Goal: Task Accomplishment & Management: Use online tool/utility

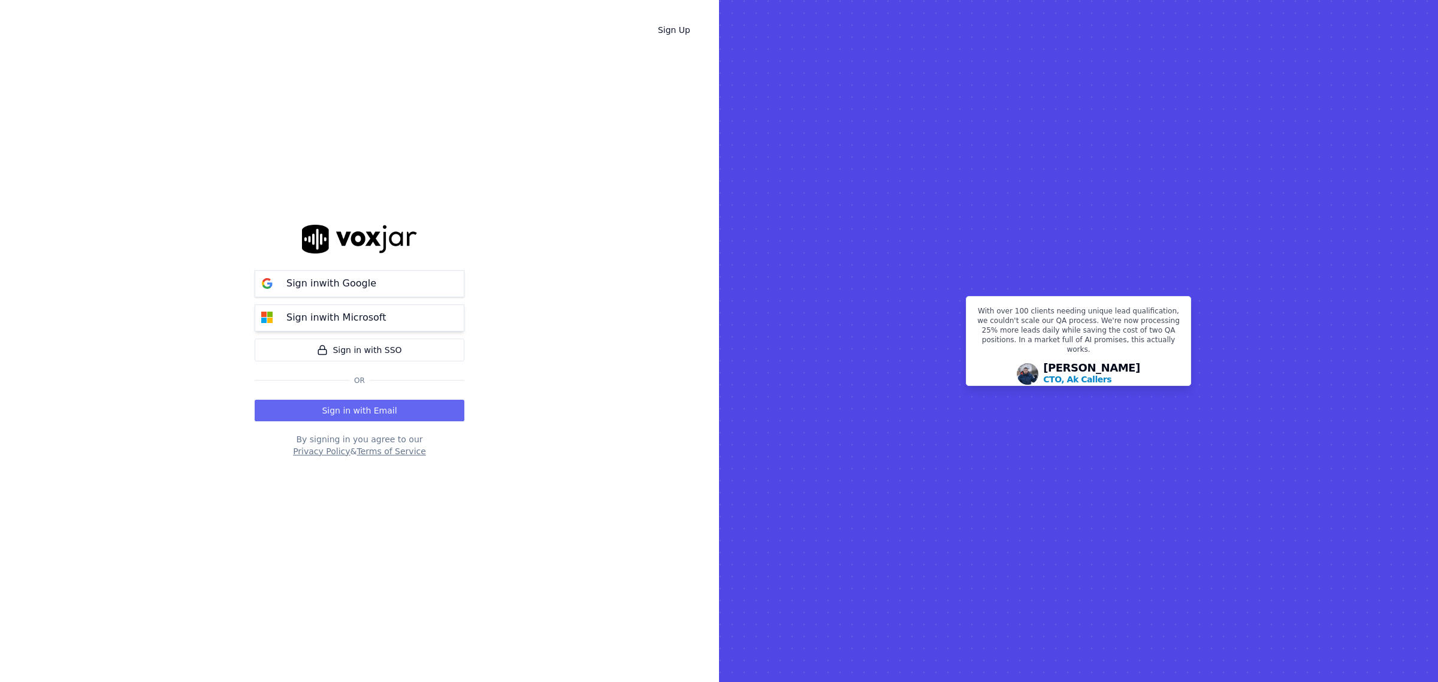
click at [349, 316] on p "Sign in with Microsoft" at bounding box center [335, 317] width 99 height 14
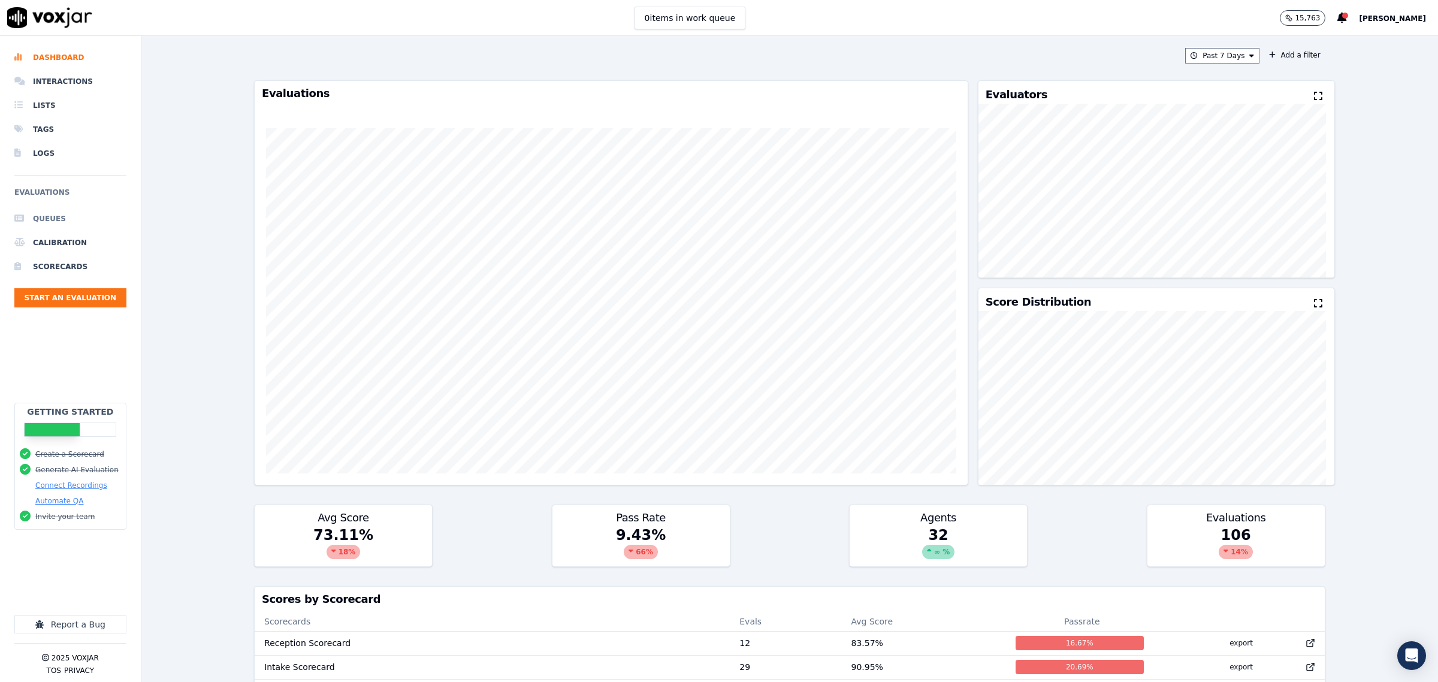
click at [44, 214] on li "Queues" at bounding box center [70, 219] width 112 height 24
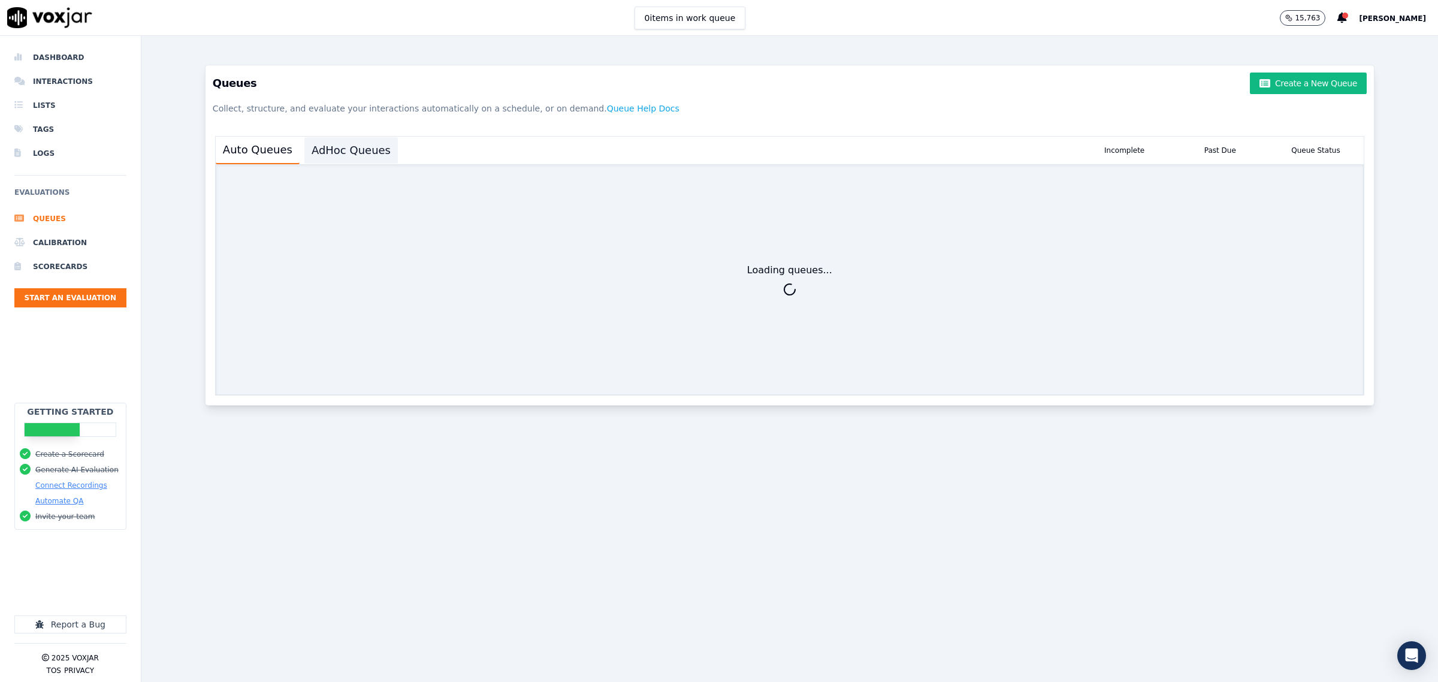
click at [351, 155] on button "AdHoc Queues" at bounding box center [350, 150] width 93 height 26
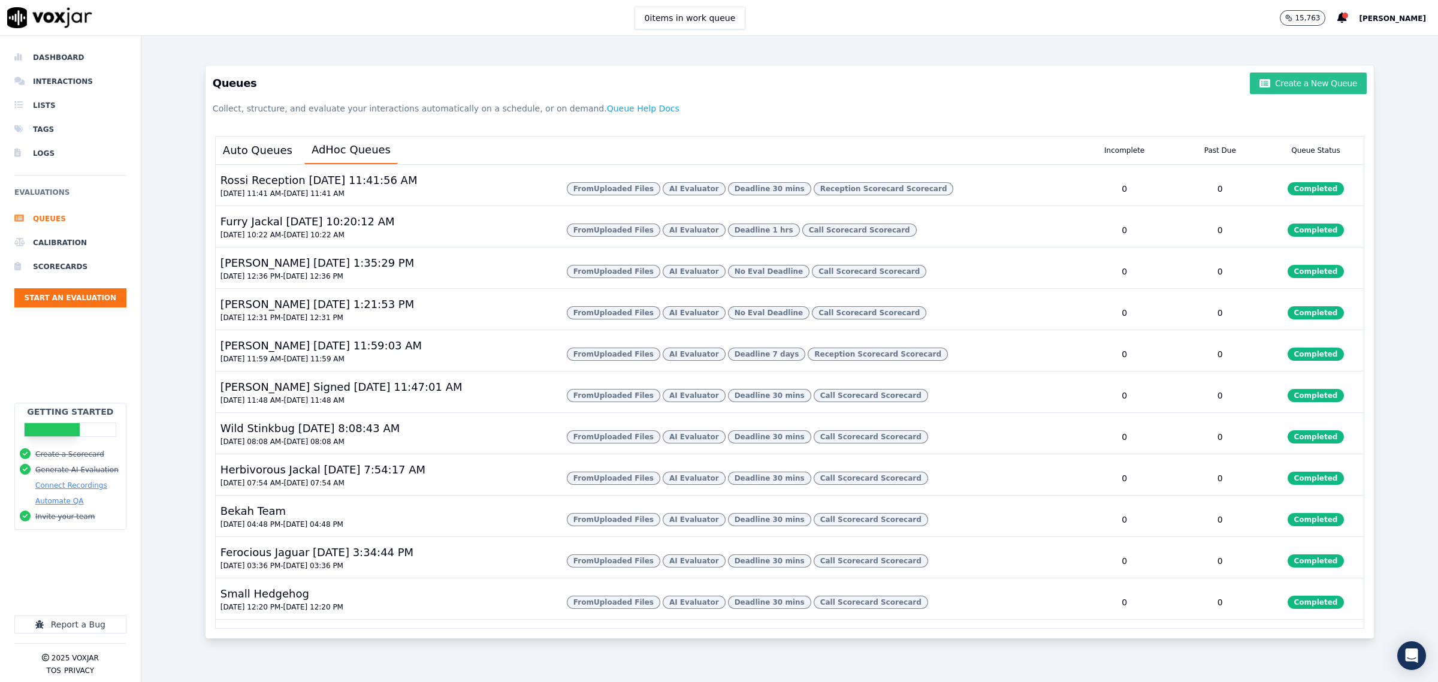
click at [1275, 87] on button "Create a New Queue" at bounding box center [1308, 84] width 116 height 22
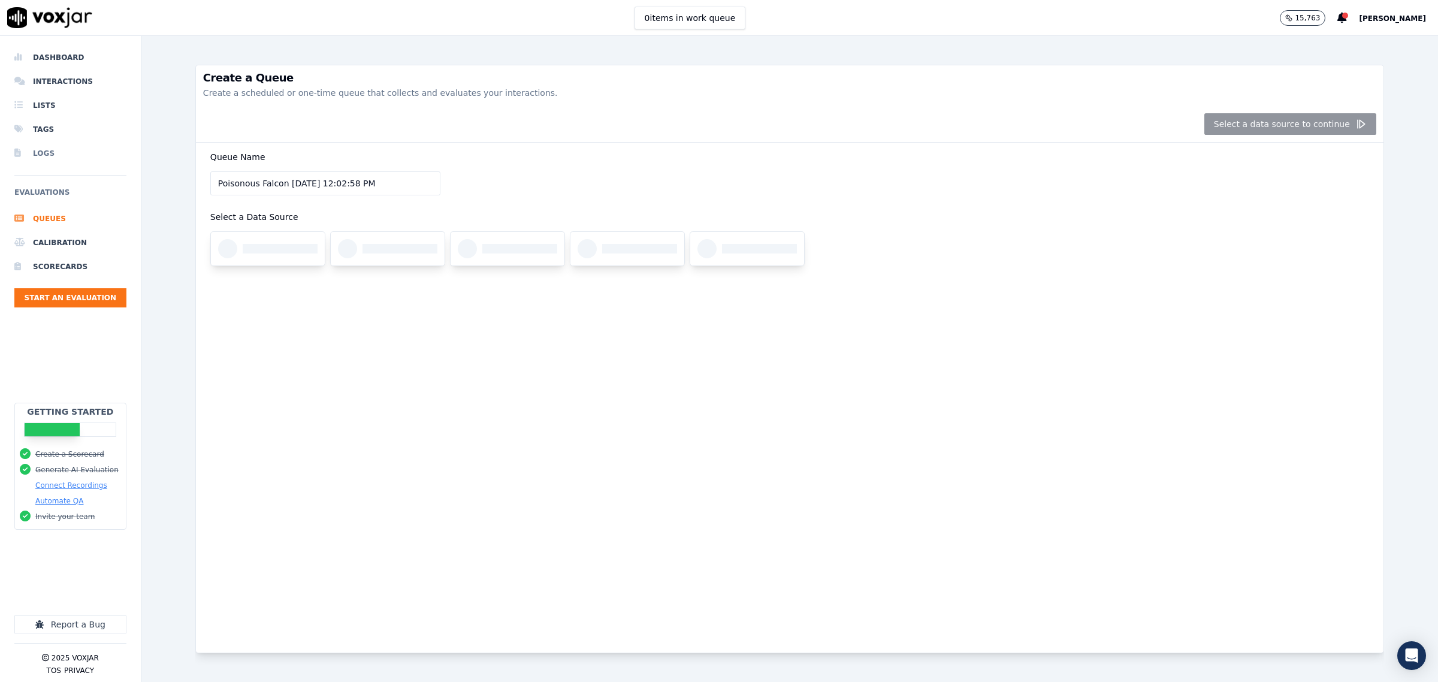
drag, startPoint x: 247, startPoint y: 160, endPoint x: 117, endPoint y: 163, distance: 129.5
click at [117, 163] on div "Dashboard Interactions Lists Tags Logs Evaluations Queues Calibration Scorecard…" at bounding box center [719, 359] width 1438 height 646
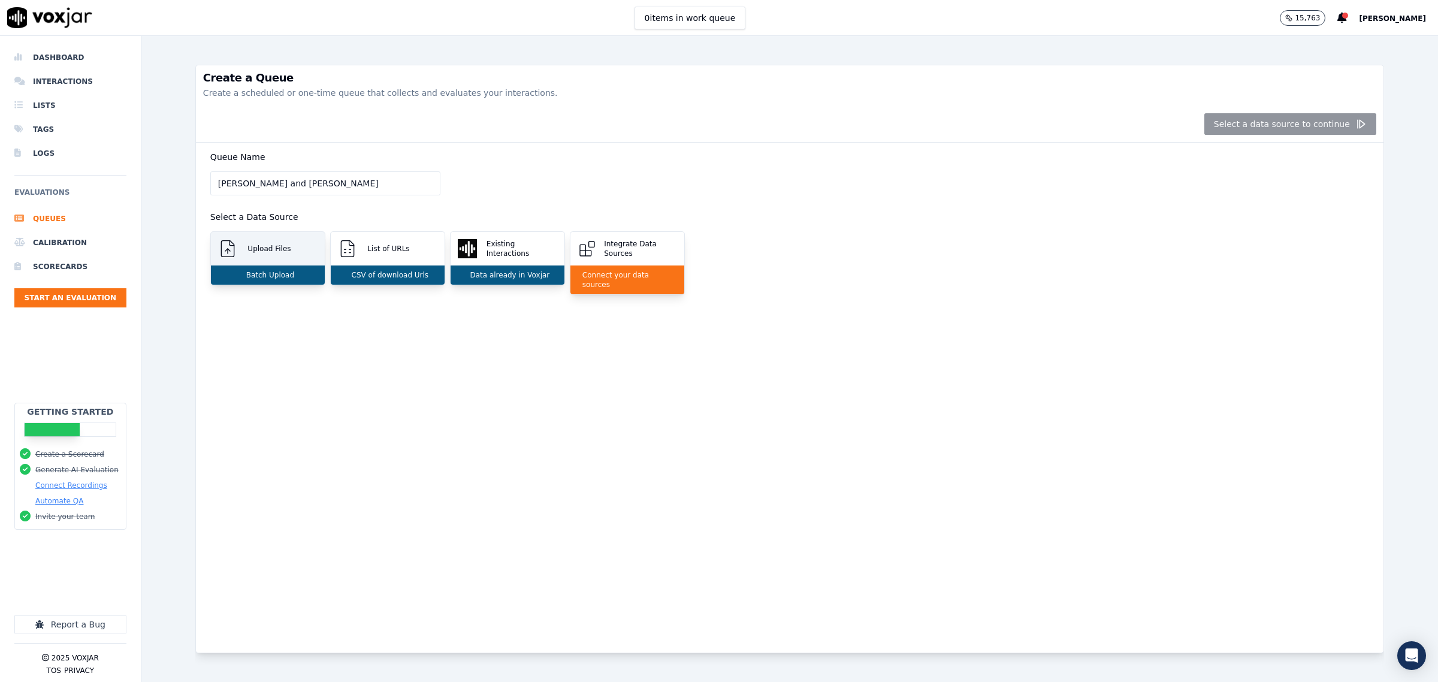
type input "Sarah and Steven"
click at [289, 241] on div "Upload Files" at bounding box center [268, 249] width 114 height 34
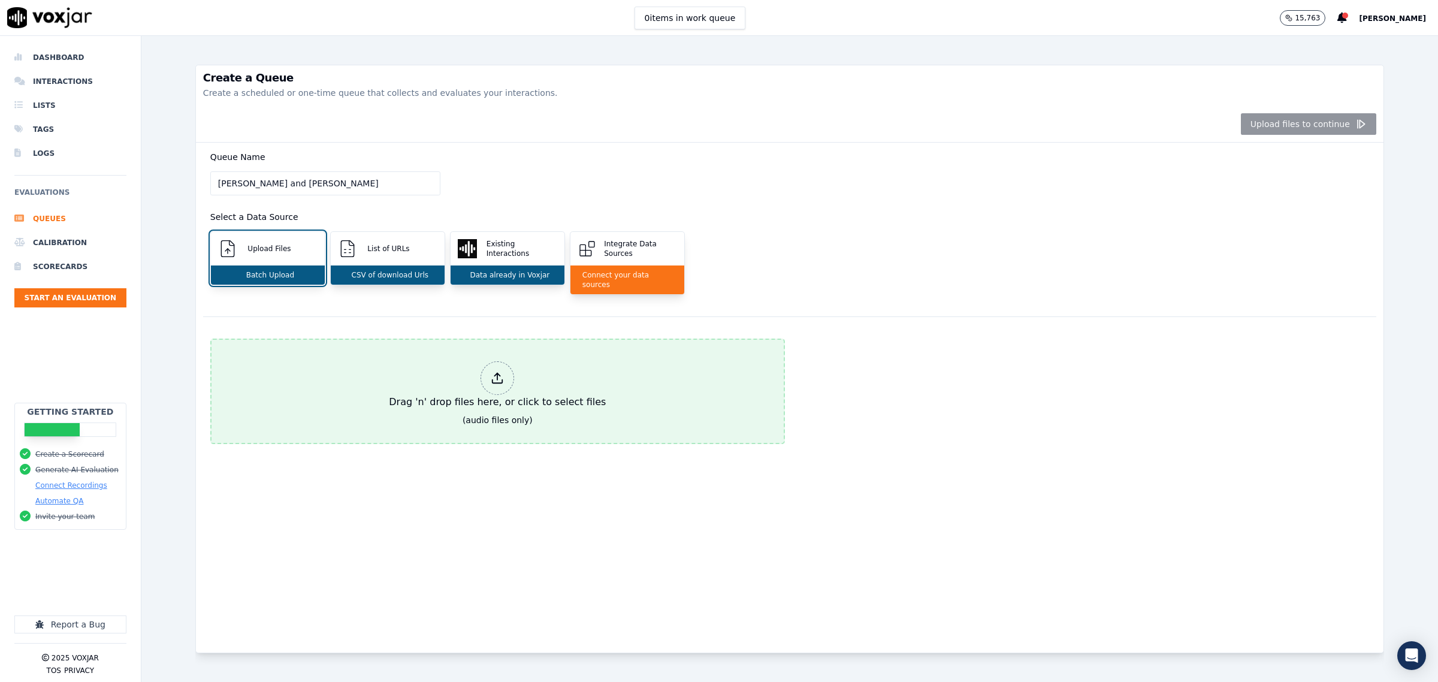
click at [433, 357] on div "Drag 'n' drop files here, or click to select files" at bounding box center [497, 386] width 227 height 58
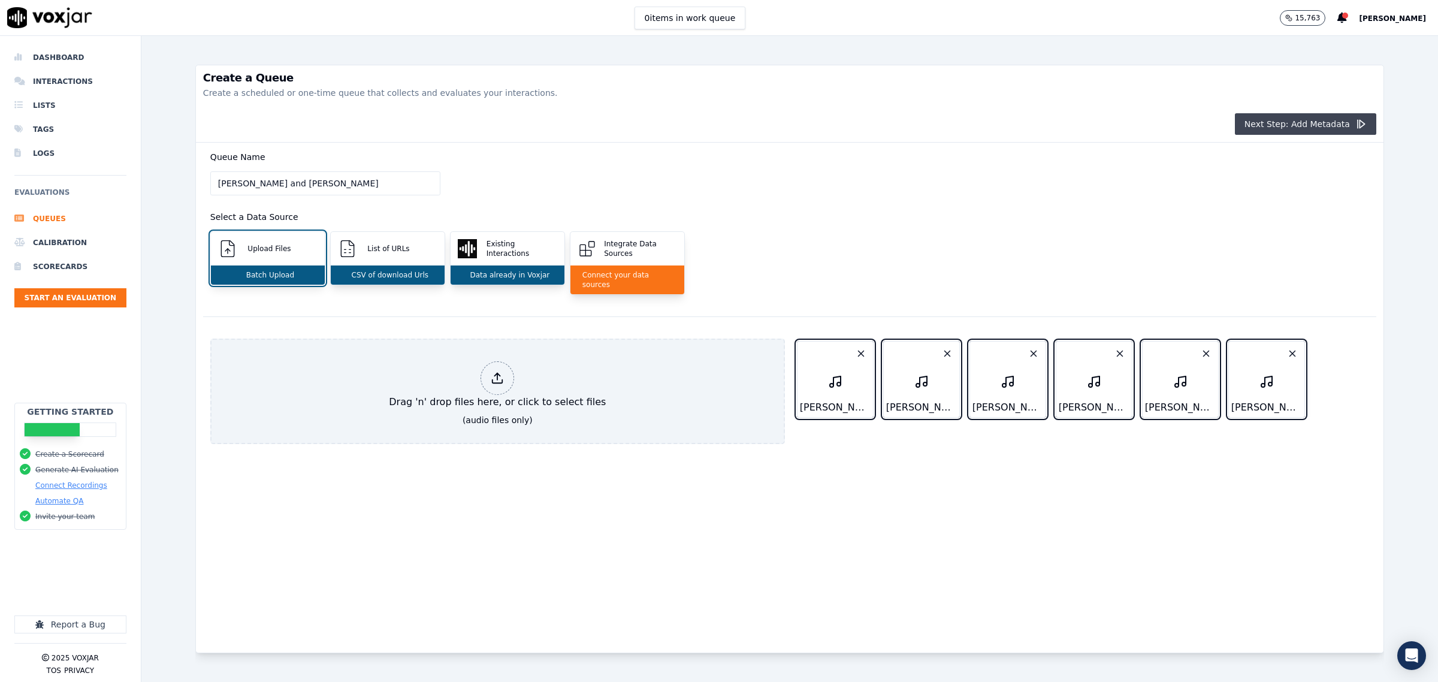
click at [1292, 117] on button "Next Step: Add Metadata" at bounding box center [1305, 124] width 141 height 22
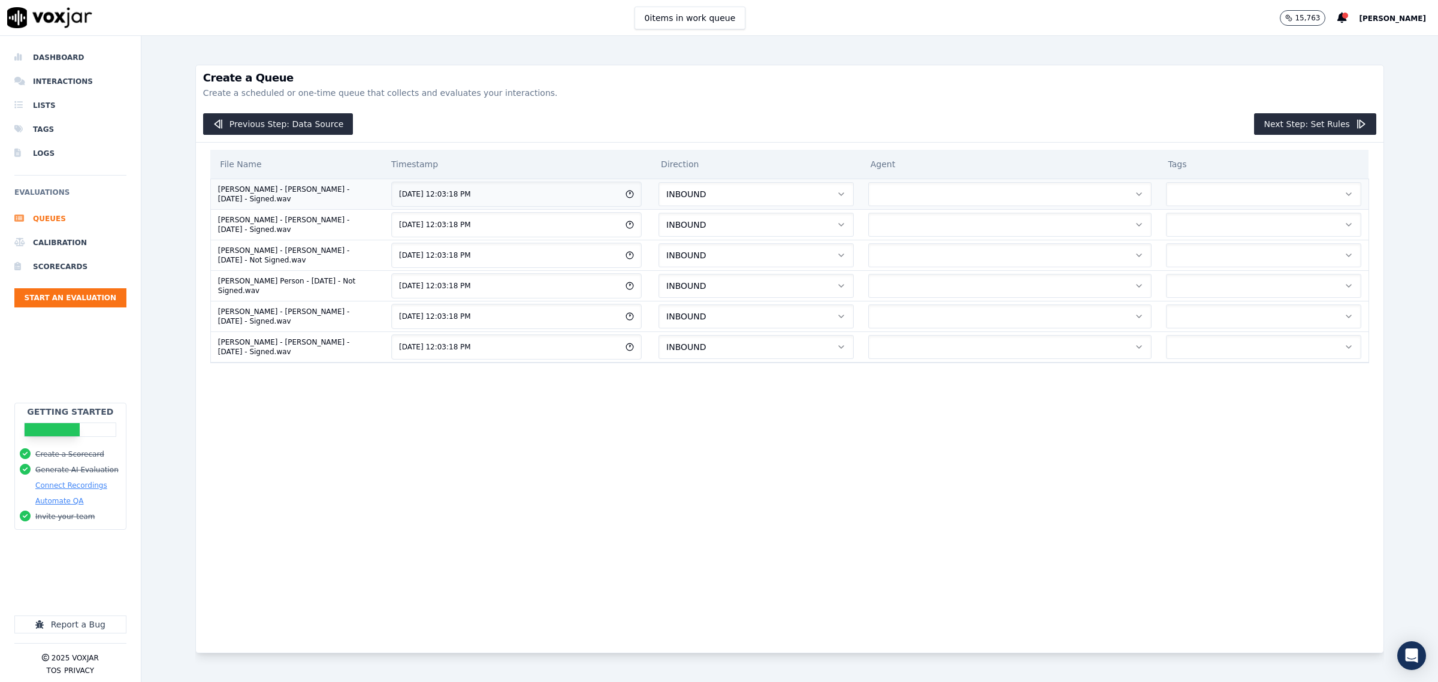
click at [760, 195] on button "INBOUND" at bounding box center [756, 194] width 195 height 24
click at [714, 243] on div "OUTBOUND" at bounding box center [722, 244] width 176 height 19
click at [1272, 115] on button "Next Step: Set Rules" at bounding box center [1315, 124] width 122 height 22
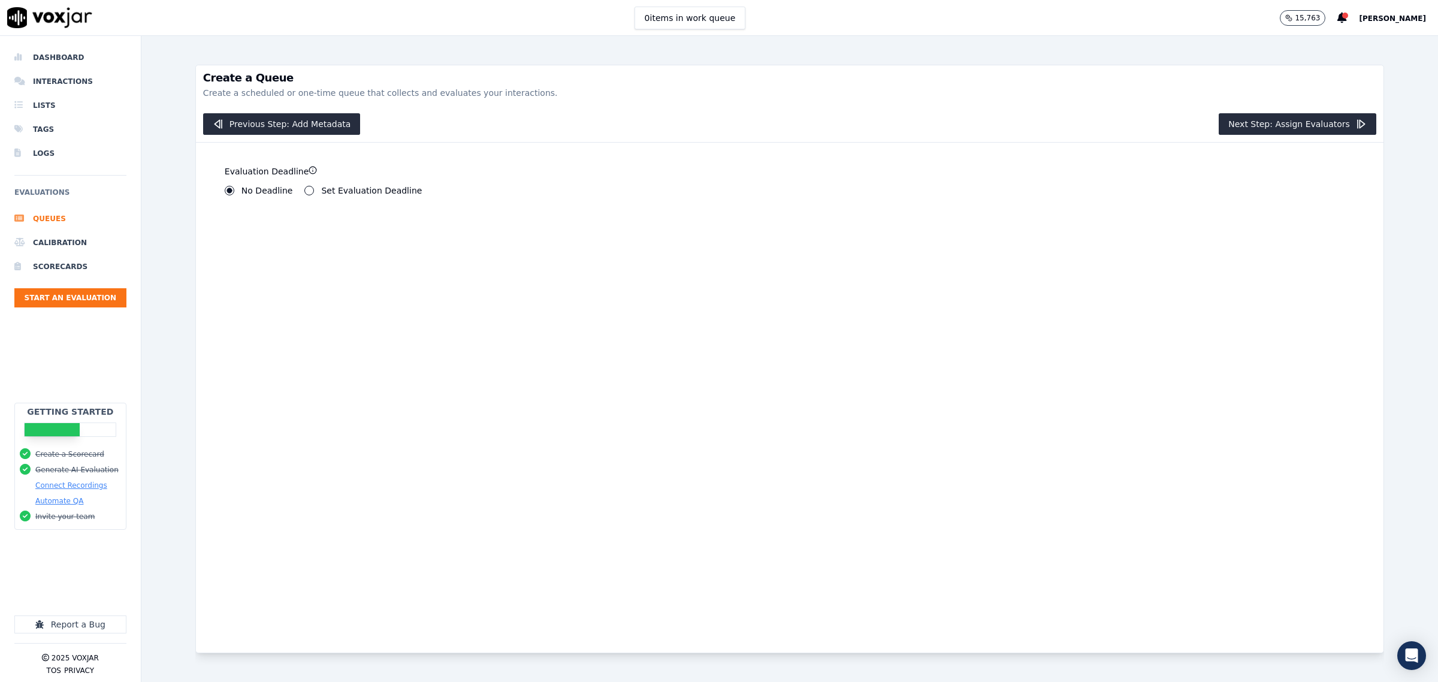
click at [321, 192] on label "Set Evaluation Deadline" at bounding box center [371, 190] width 101 height 8
click at [314, 192] on button "Set Evaluation Deadline" at bounding box center [309, 191] width 10 height 10
drag, startPoint x: 238, startPoint y: 228, endPoint x: 174, endPoint y: 235, distance: 64.5
click at [174, 235] on div "Create a Queue Create a scheduled or one-time queue that collects and evaluates…" at bounding box center [789, 359] width 1297 height 646
type input "0"
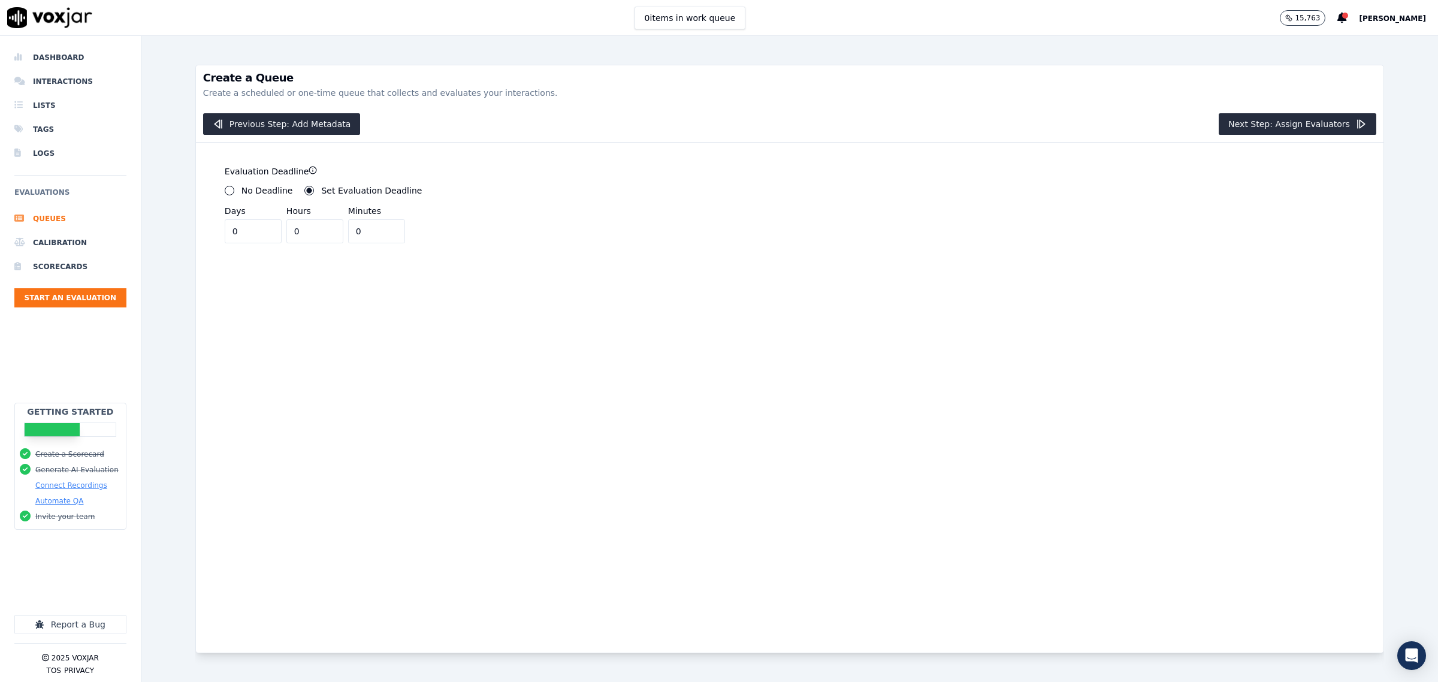
drag, startPoint x: 304, startPoint y: 231, endPoint x: 221, endPoint y: 237, distance: 84.1
click at [221, 237] on div "Evaluation Deadline No Deadline Set Evaluation Deadline ******** Days 0 Hours 0…" at bounding box center [497, 203] width 558 height 93
type input "2"
click at [580, 327] on div "Evaluation Deadline No Deadline Set Evaluation Deadline ******** Days 0 Hours 2…" at bounding box center [790, 398] width 1188 height 510
click at [1304, 127] on button "Next Step: Assign Evaluators" at bounding box center [1298, 124] width 158 height 22
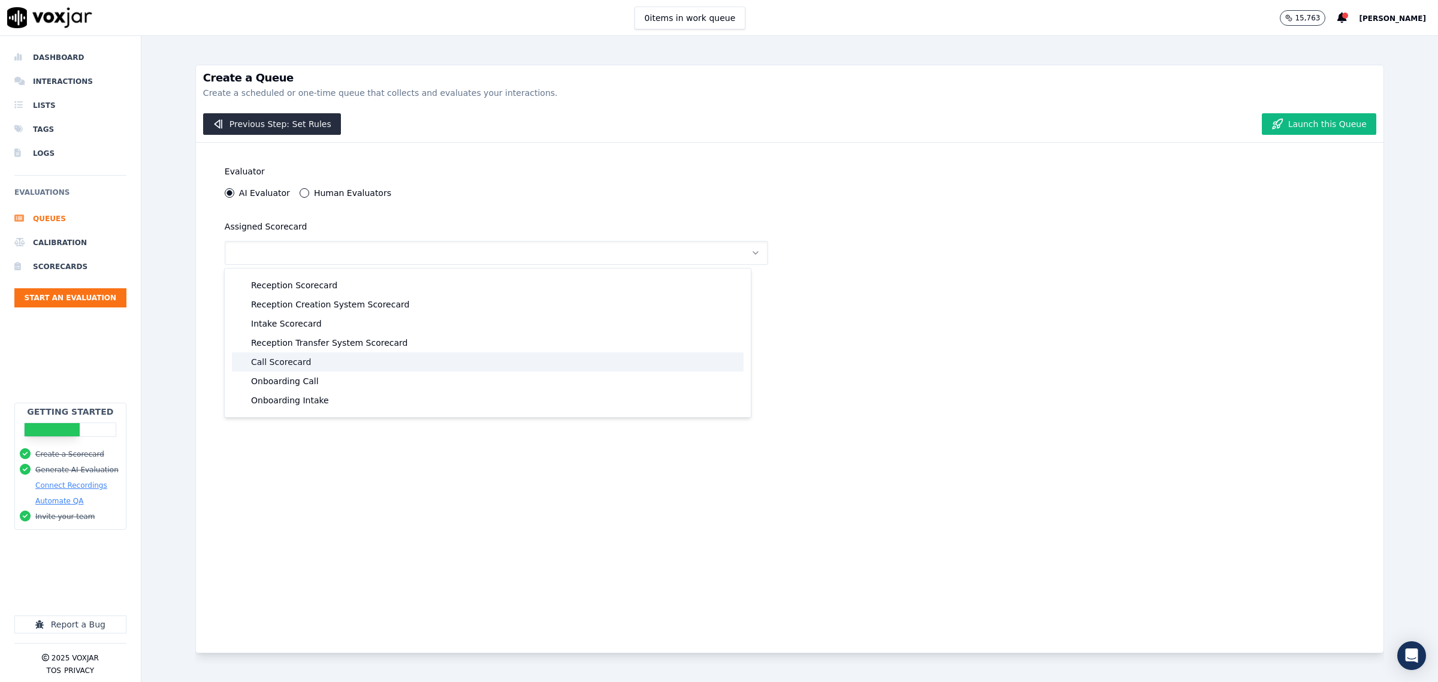
click at [351, 354] on div "Call Scorecard" at bounding box center [488, 361] width 512 height 19
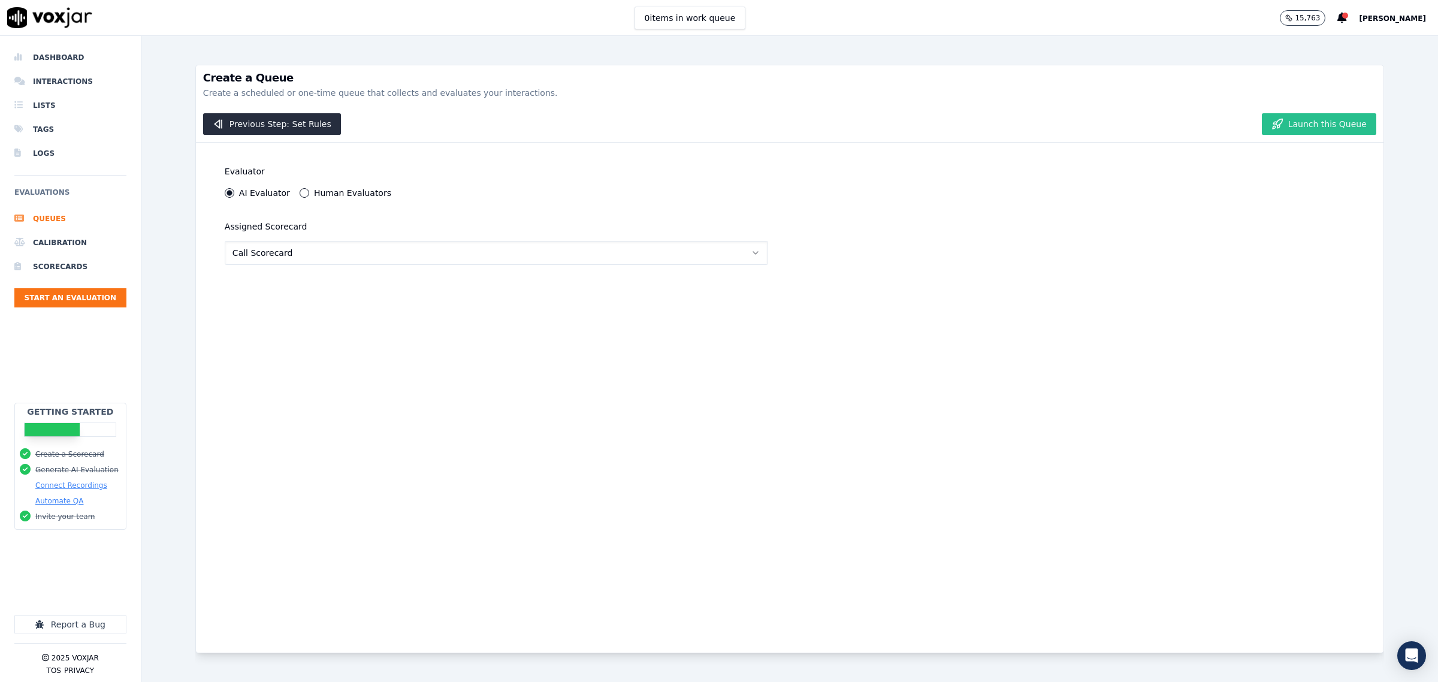
click at [1295, 121] on button "Launch this Queue" at bounding box center [1319, 124] width 114 height 22
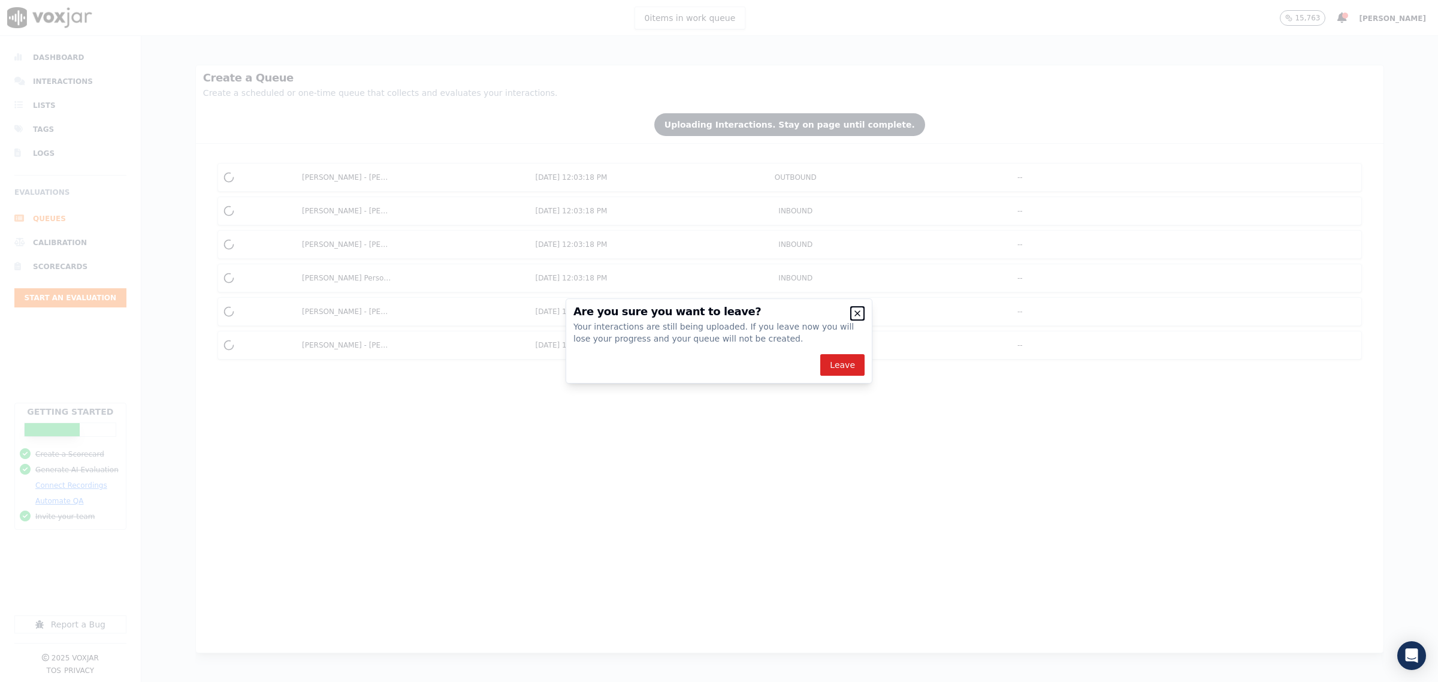
click at [854, 310] on icon "button" at bounding box center [858, 314] width 10 height 10
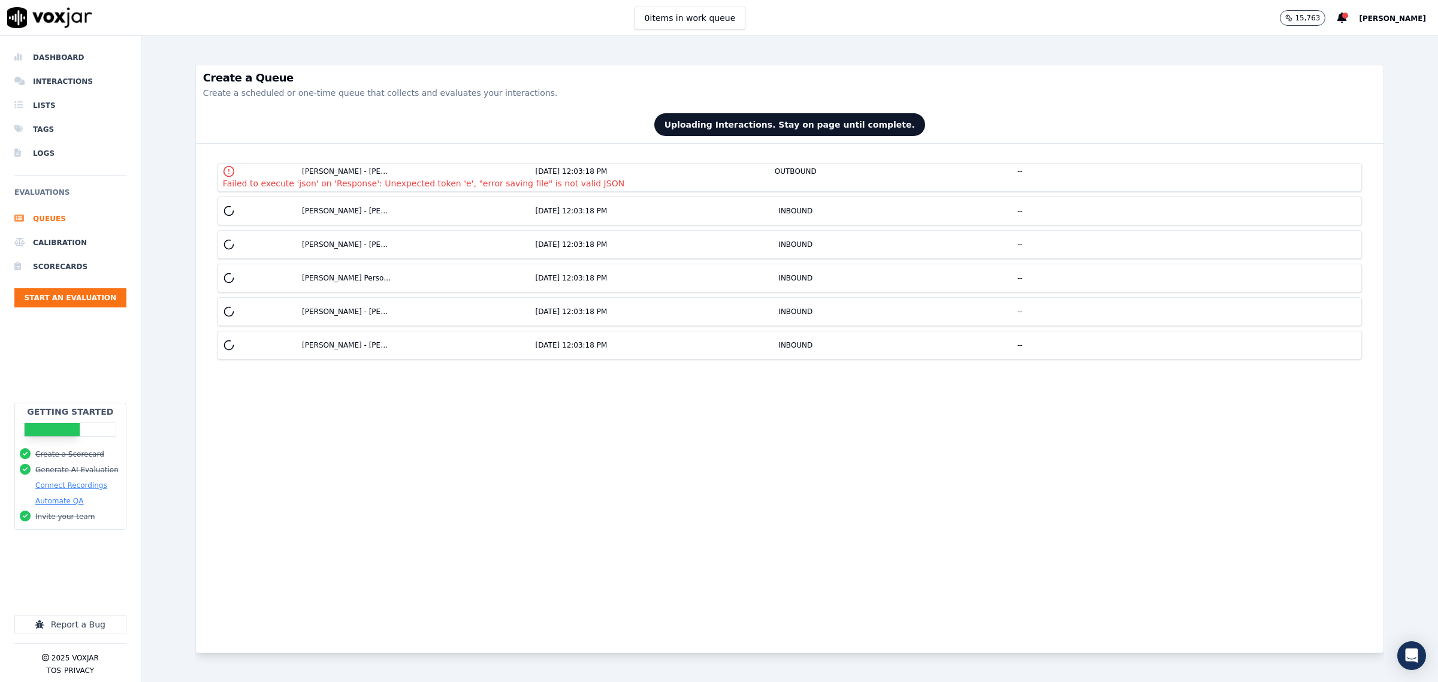
click at [411, 183] on div "Failed to execute 'json' on 'Response': Unexpected token 'e', "error saving fil…" at bounding box center [423, 183] width 401 height 12
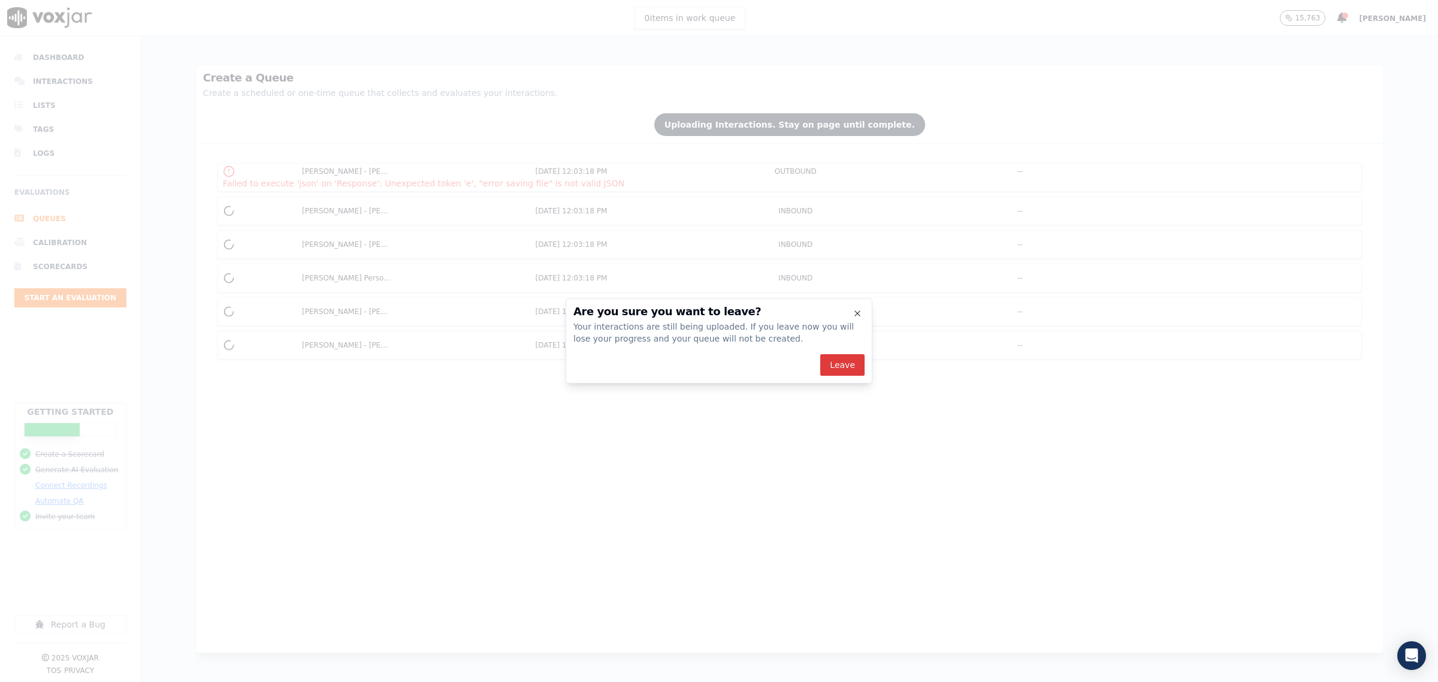
click at [842, 366] on button "Leave" at bounding box center [842, 365] width 44 height 22
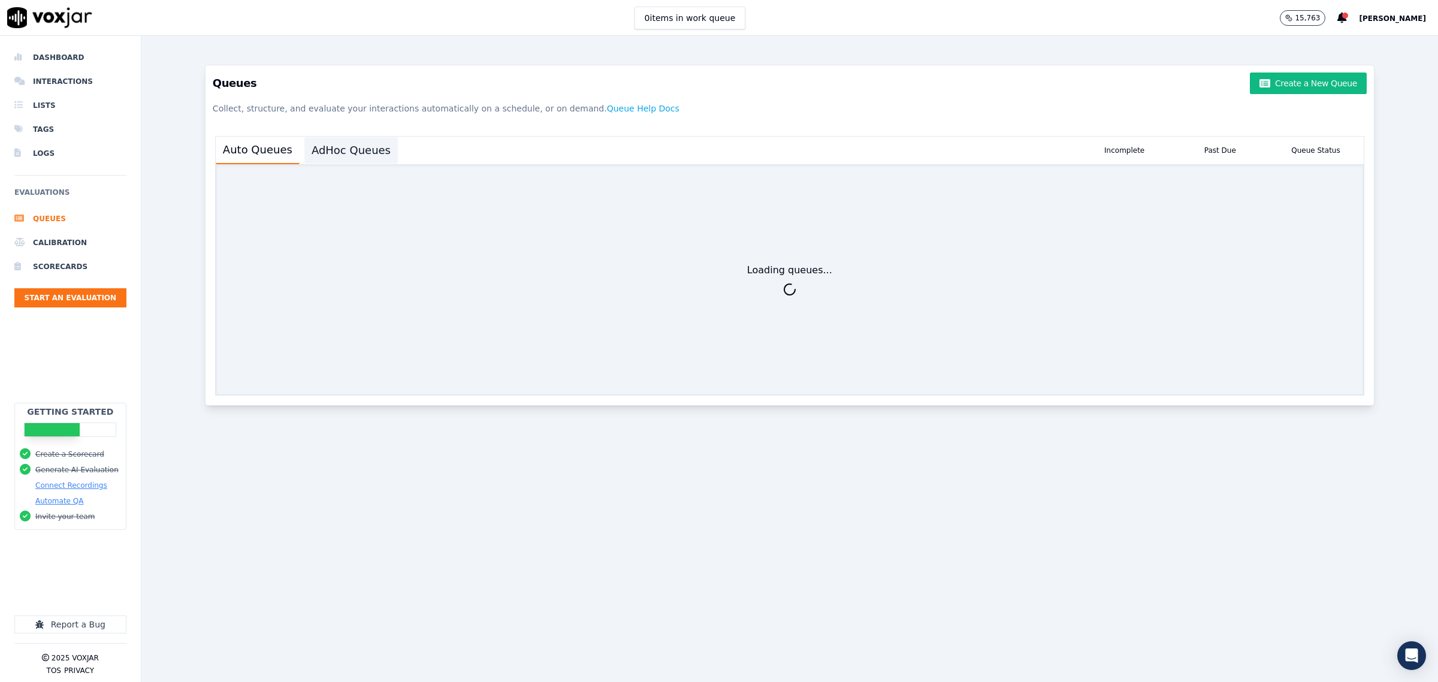
click at [337, 152] on button "AdHoc Queues" at bounding box center [350, 150] width 93 height 26
click at [1286, 82] on button "Create a New Queue" at bounding box center [1308, 84] width 116 height 22
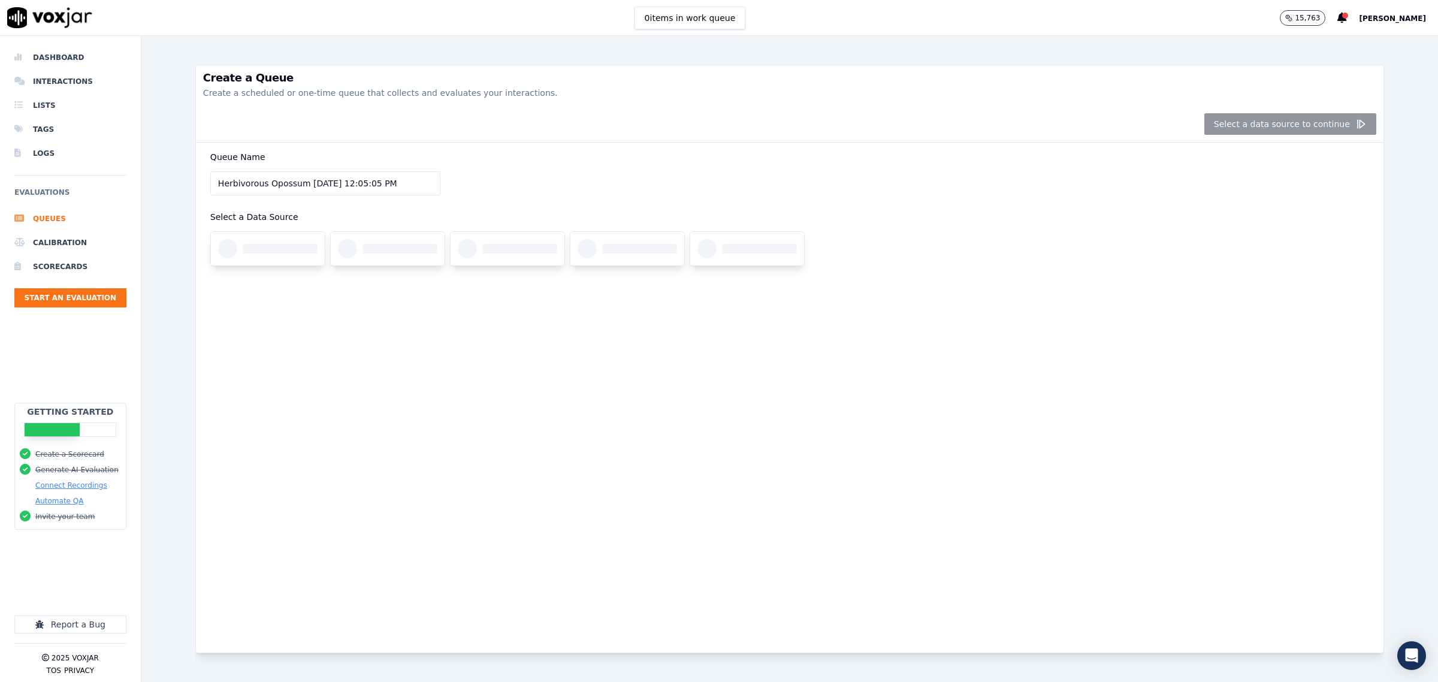
drag, startPoint x: 404, startPoint y: 181, endPoint x: -300, endPoint y: 183, distance: 704.1
click at [0, 183] on html "0 items in work queue 15,763 Zach Dashboard Interactions Lists Tags Logs Evalua…" at bounding box center [719, 341] width 1438 height 682
type input "Sarah and Steven"
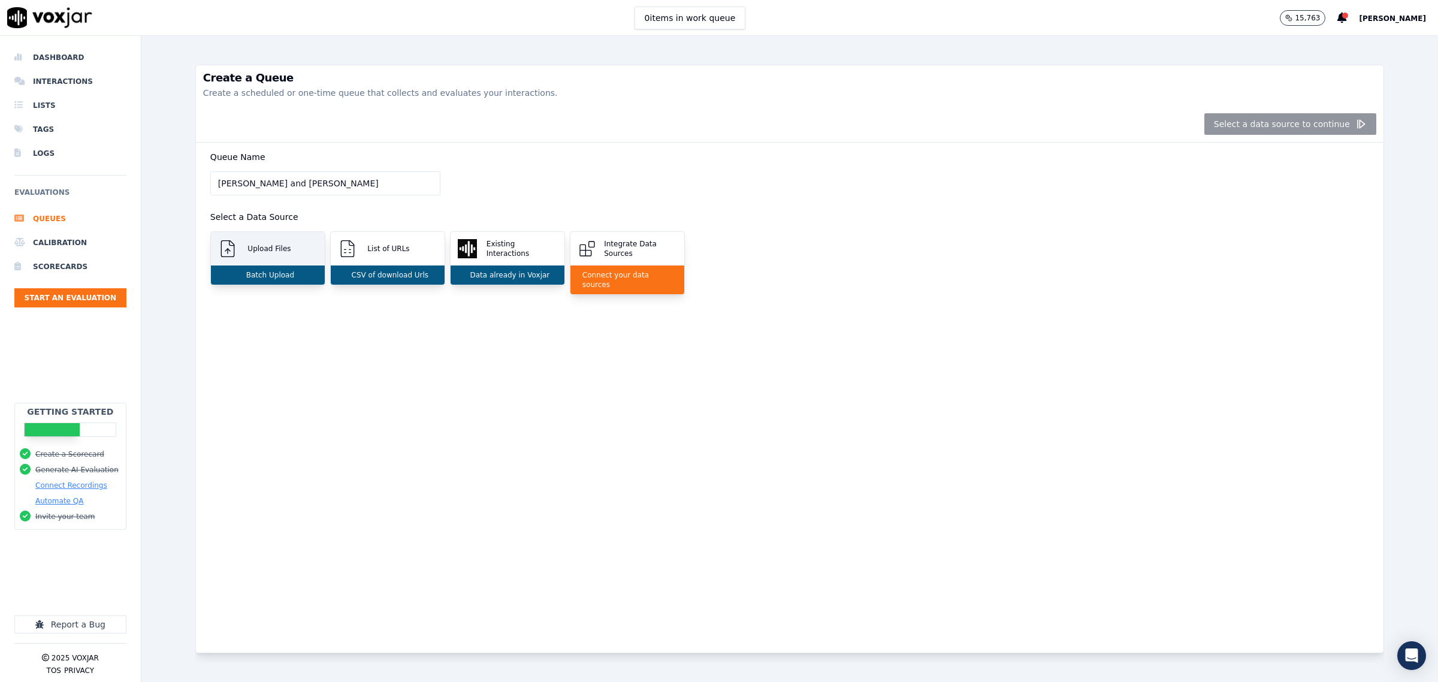
click at [274, 253] on p "Upload Files" at bounding box center [267, 249] width 48 height 10
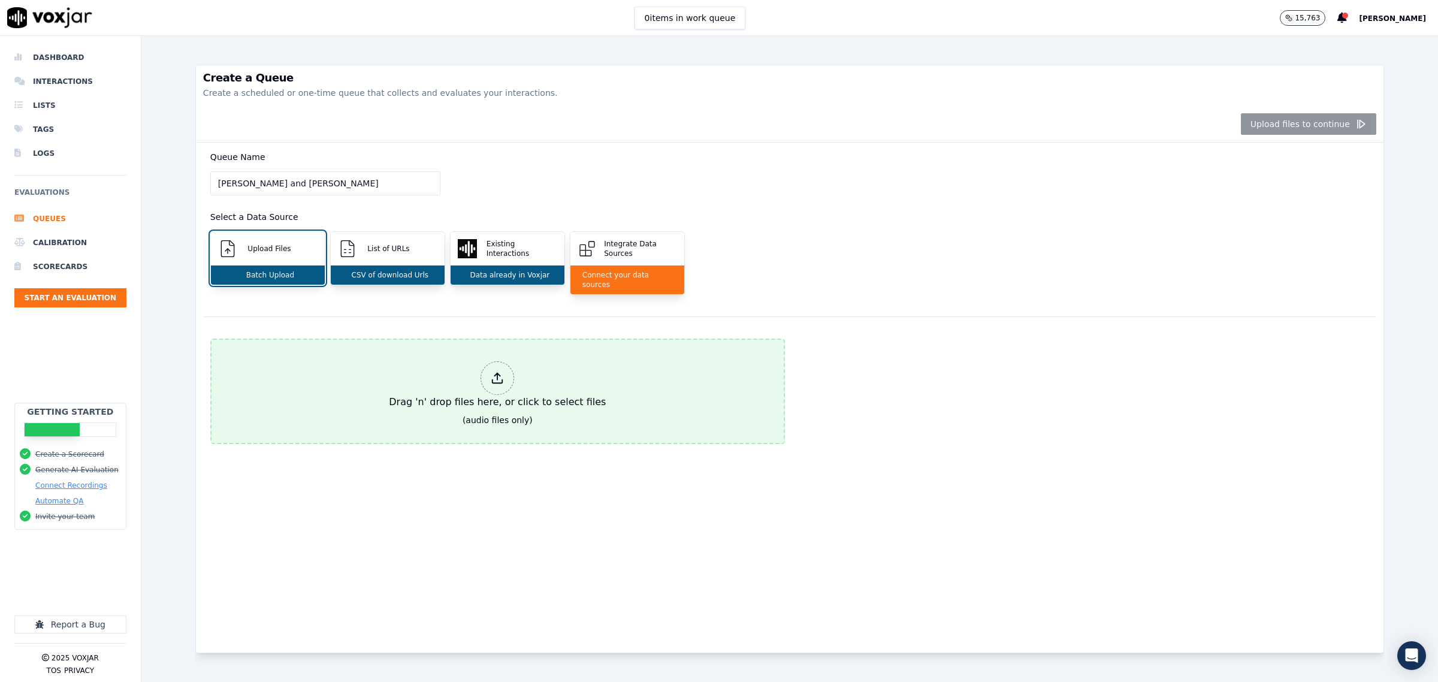
click at [451, 392] on div "Drag 'n' drop files here, or click to select files" at bounding box center [497, 386] width 227 height 58
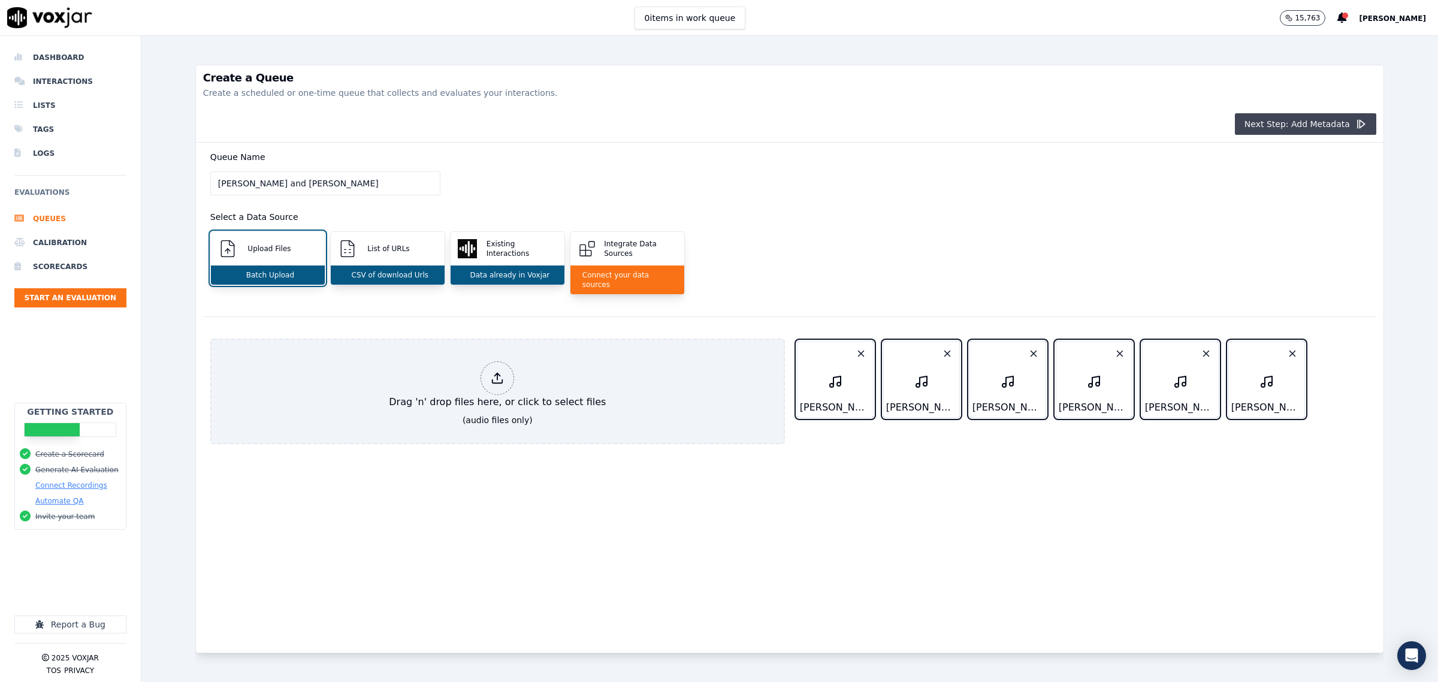
click at [1245, 127] on button "Next Step: Add Metadata" at bounding box center [1305, 124] width 141 height 22
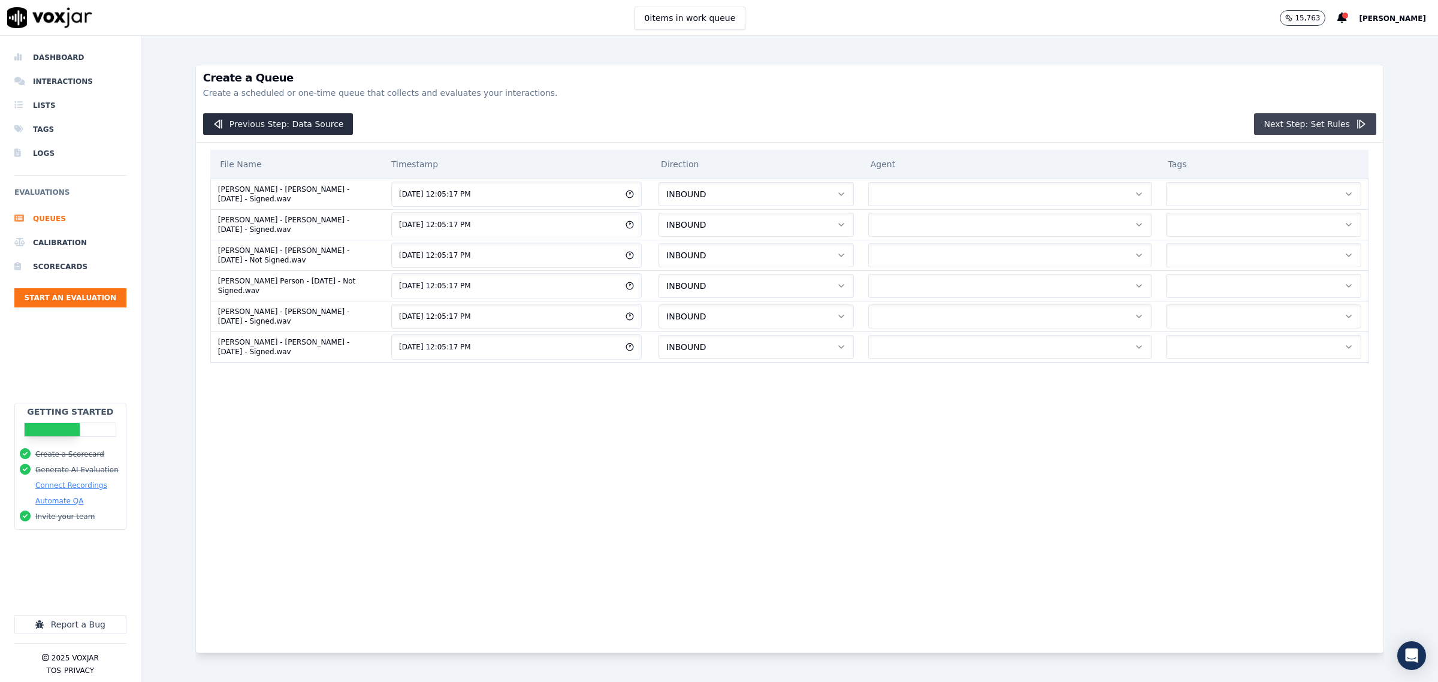
click at [1290, 123] on button "Next Step: Set Rules" at bounding box center [1315, 124] width 122 height 22
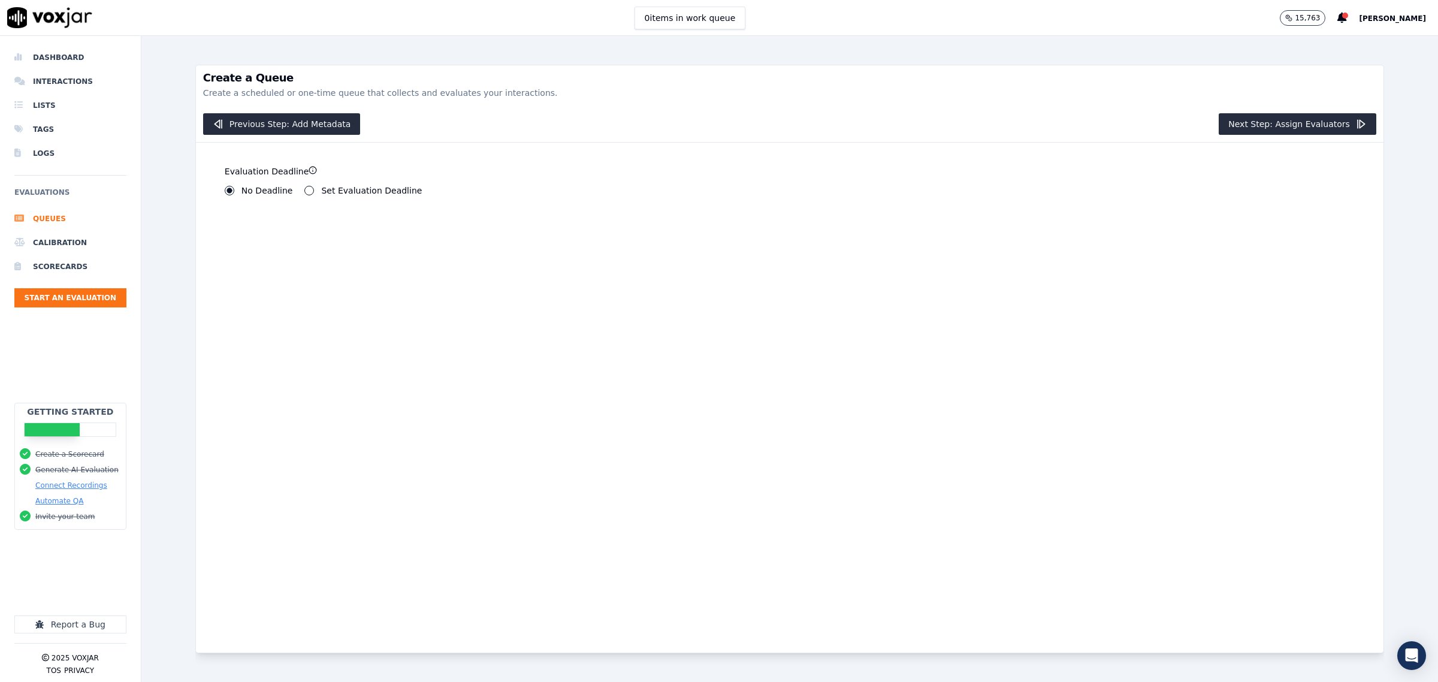
click at [321, 191] on label "Set Evaluation Deadline" at bounding box center [371, 190] width 101 height 8
click at [314, 191] on button "Set Evaluation Deadline" at bounding box center [309, 191] width 10 height 10
drag, startPoint x: 250, startPoint y: 229, endPoint x: 68, endPoint y: 221, distance: 183.0
click at [68, 221] on div "Dashboard Interactions Lists Tags Logs Evaluations Queues Calibration Scorecard…" at bounding box center [719, 359] width 1438 height 646
type input "0"
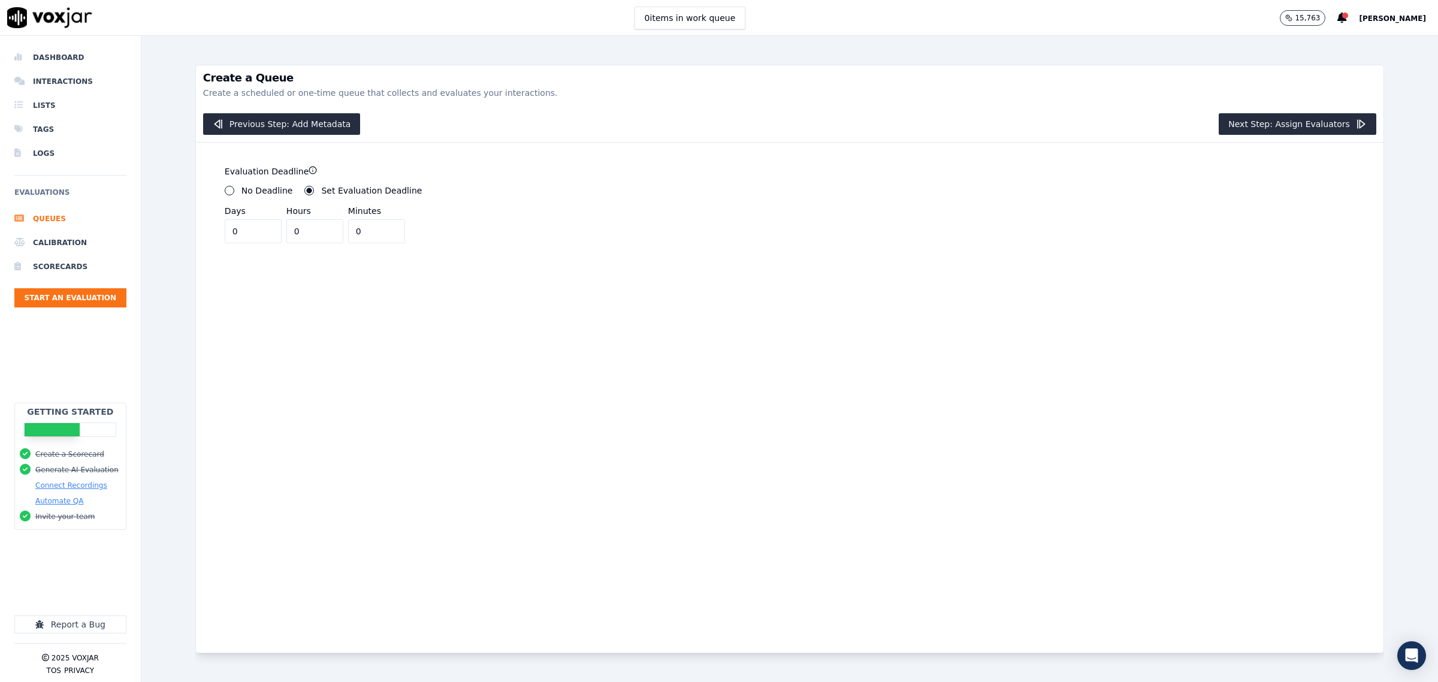
drag, startPoint x: 304, startPoint y: 229, endPoint x: 235, endPoint y: 231, distance: 68.4
click at [231, 231] on div "Days 0 Hours 0 Minutes 0" at bounding box center [496, 224] width 543 height 38
type input "2"
click at [1244, 120] on button "Next Step: Assign Evaluators" at bounding box center [1298, 124] width 158 height 22
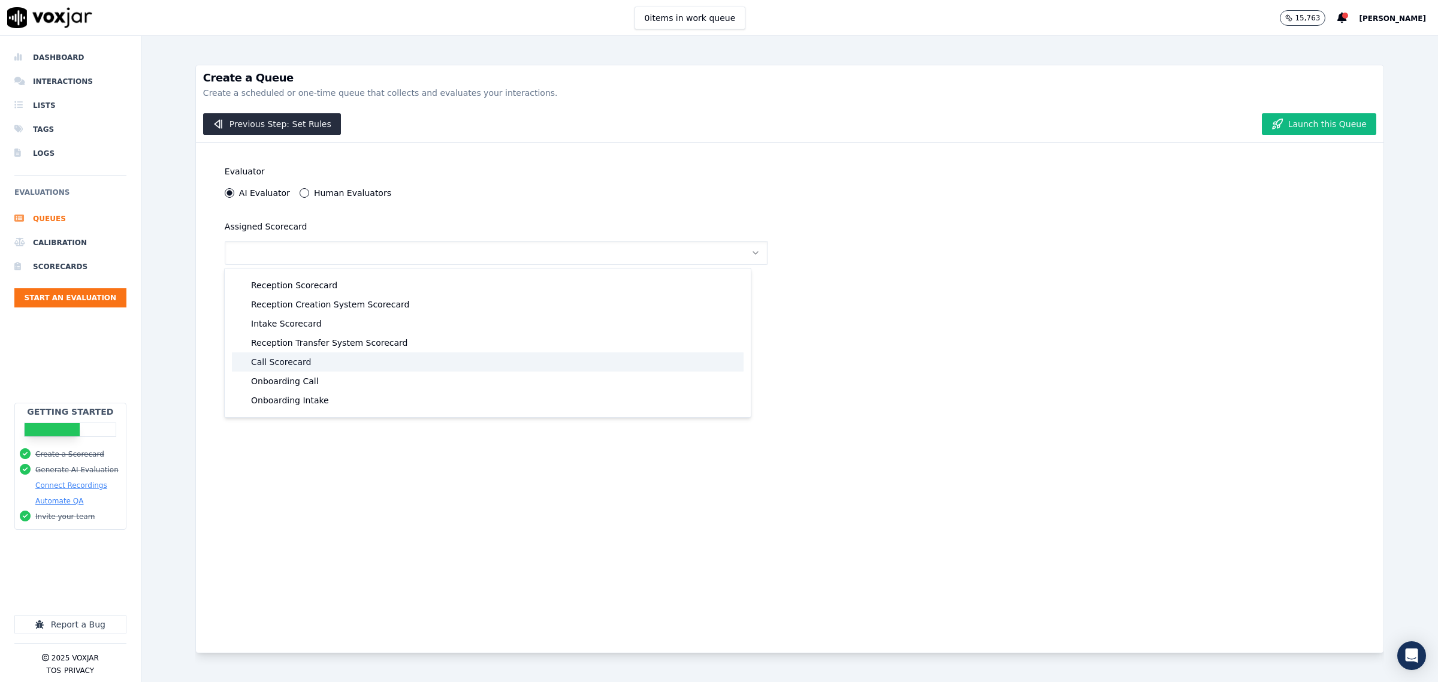
click at [354, 357] on div "Call Scorecard" at bounding box center [488, 361] width 512 height 19
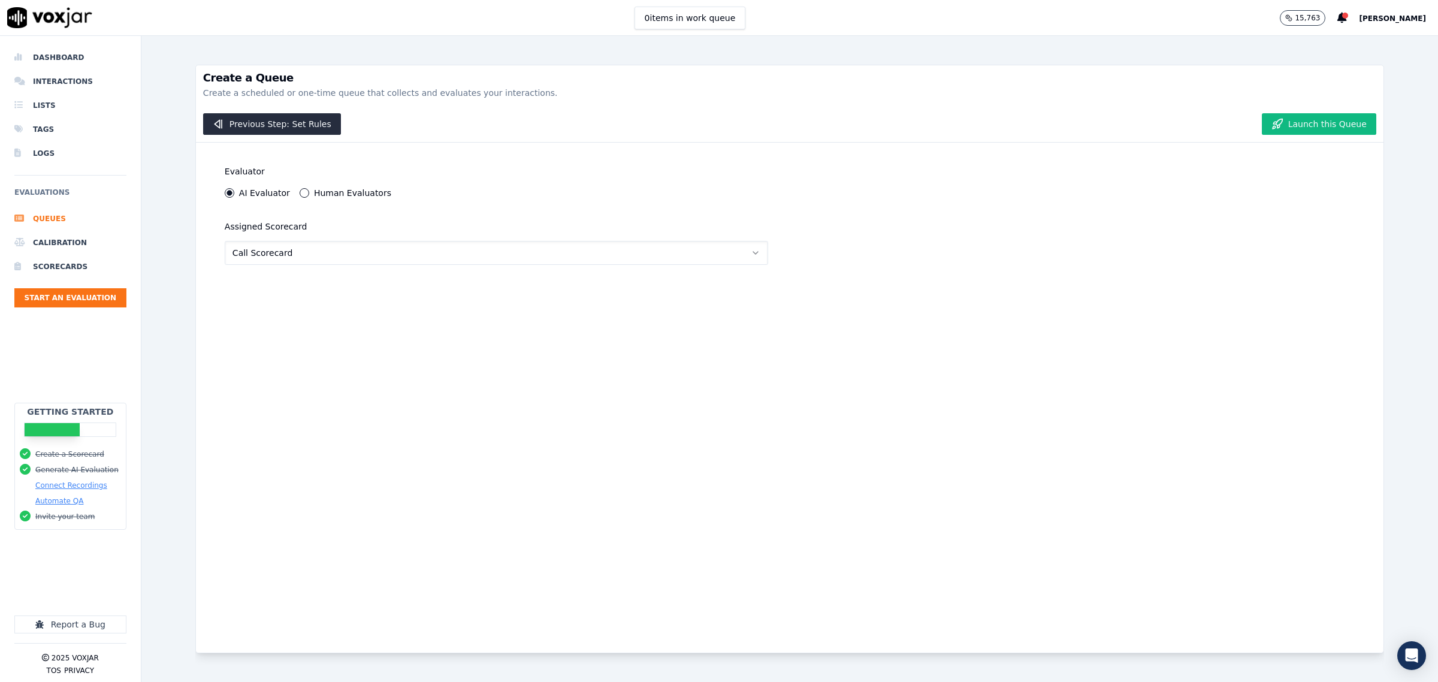
click at [348, 256] on button "Call Scorecard" at bounding box center [496, 253] width 543 height 24
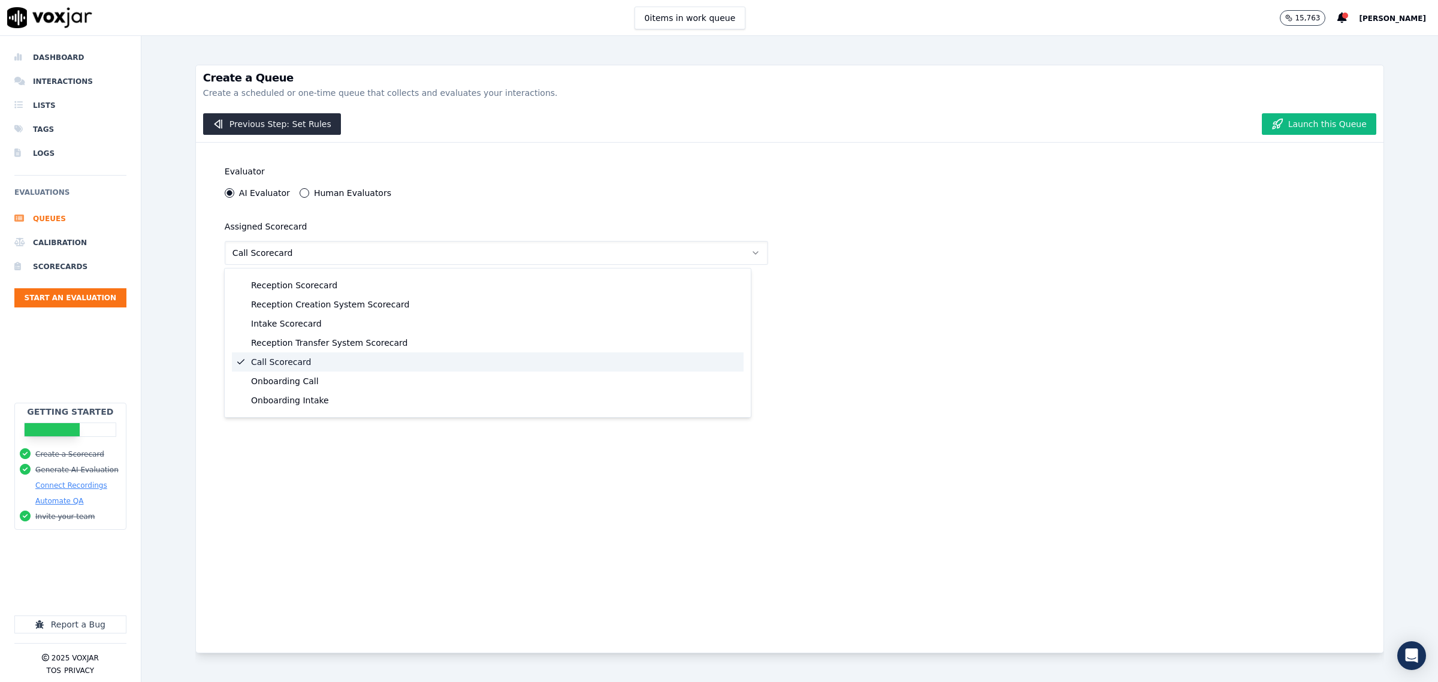
click at [488, 363] on div "Call Scorecard" at bounding box center [488, 361] width 512 height 19
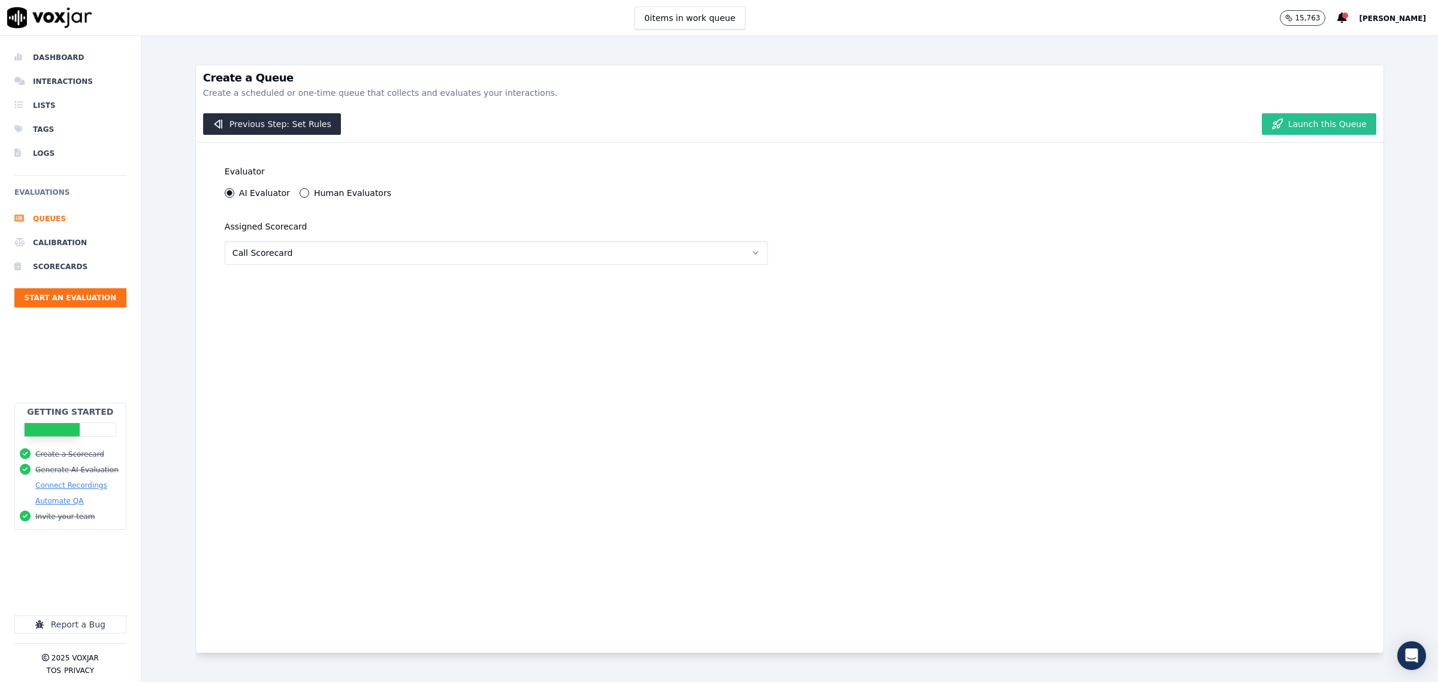
click at [1270, 127] on button "Launch this Queue" at bounding box center [1319, 124] width 114 height 22
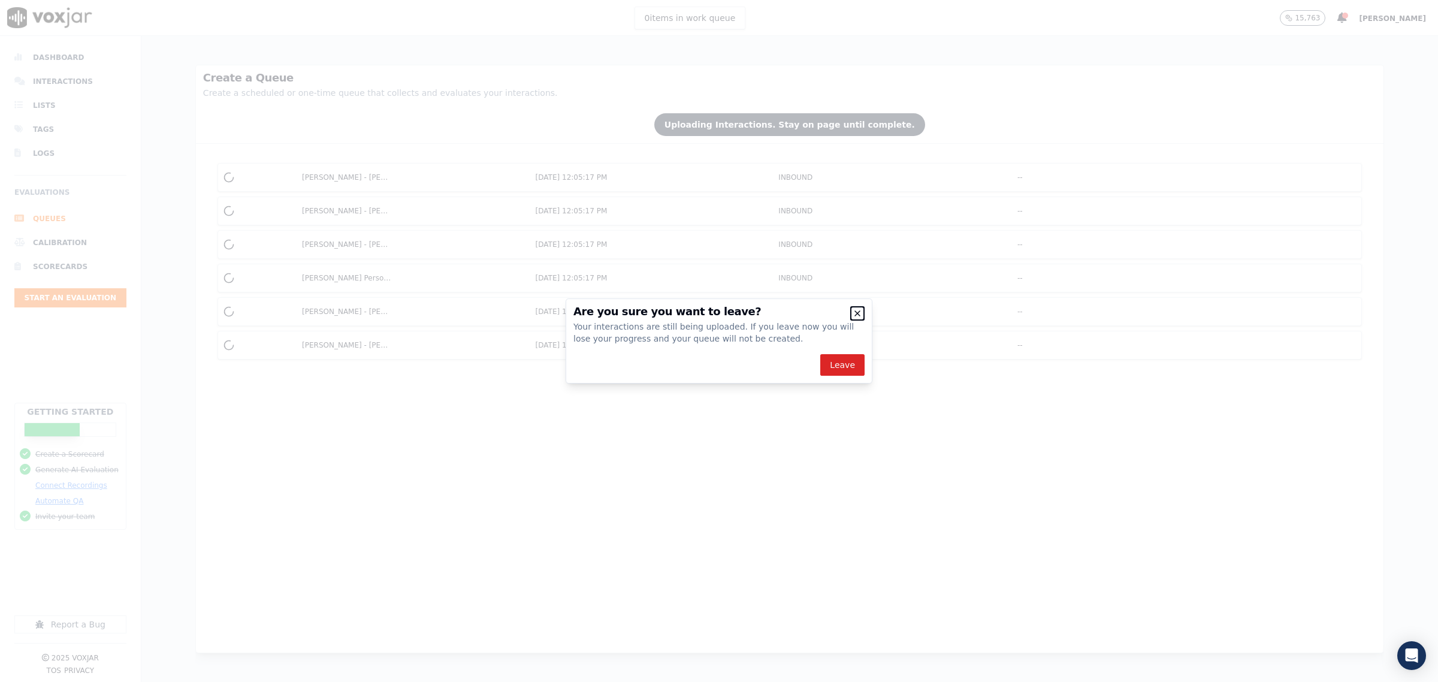
click at [858, 316] on icon "button" at bounding box center [858, 314] width 10 height 10
click at [854, 313] on icon "button" at bounding box center [858, 314] width 10 height 10
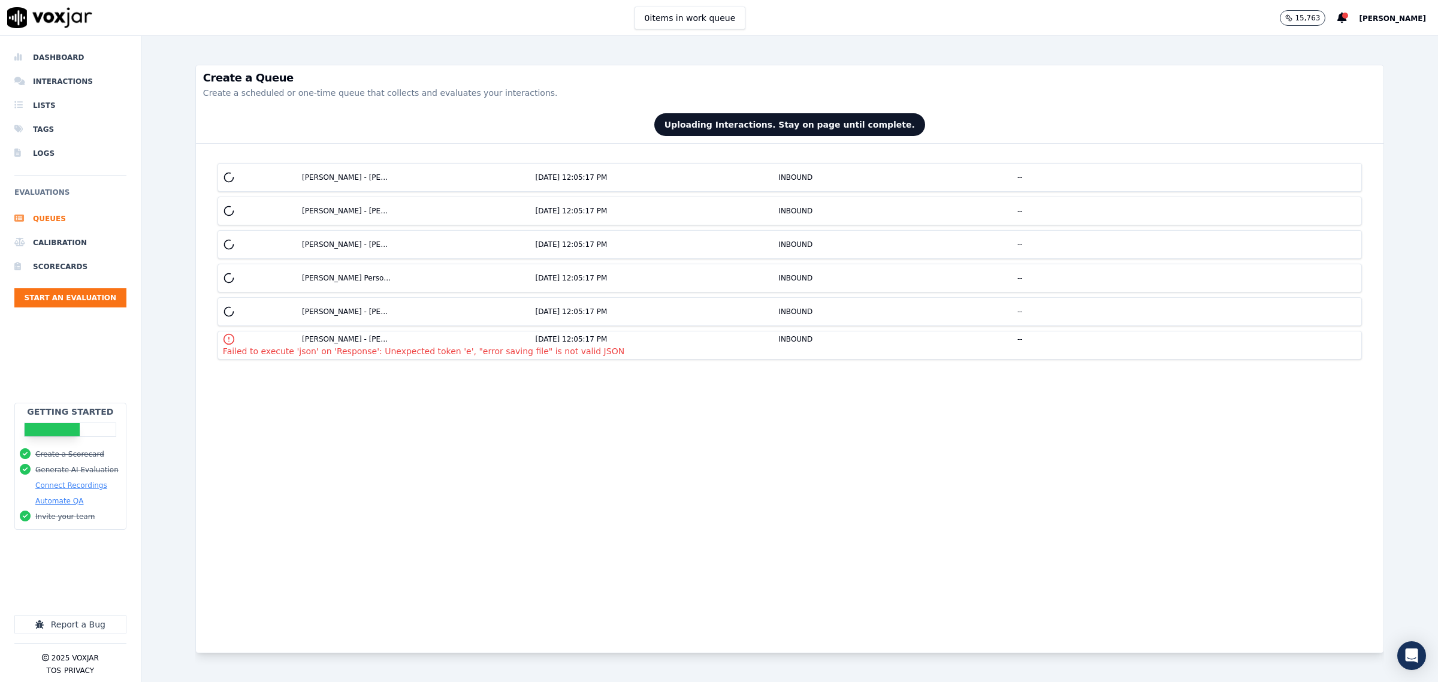
click at [228, 342] on icon "button" at bounding box center [229, 339] width 12 height 12
click at [993, 339] on div "--" at bounding box center [1020, 339] width 224 height 12
click at [981, 343] on div "--" at bounding box center [1020, 339] width 224 height 12
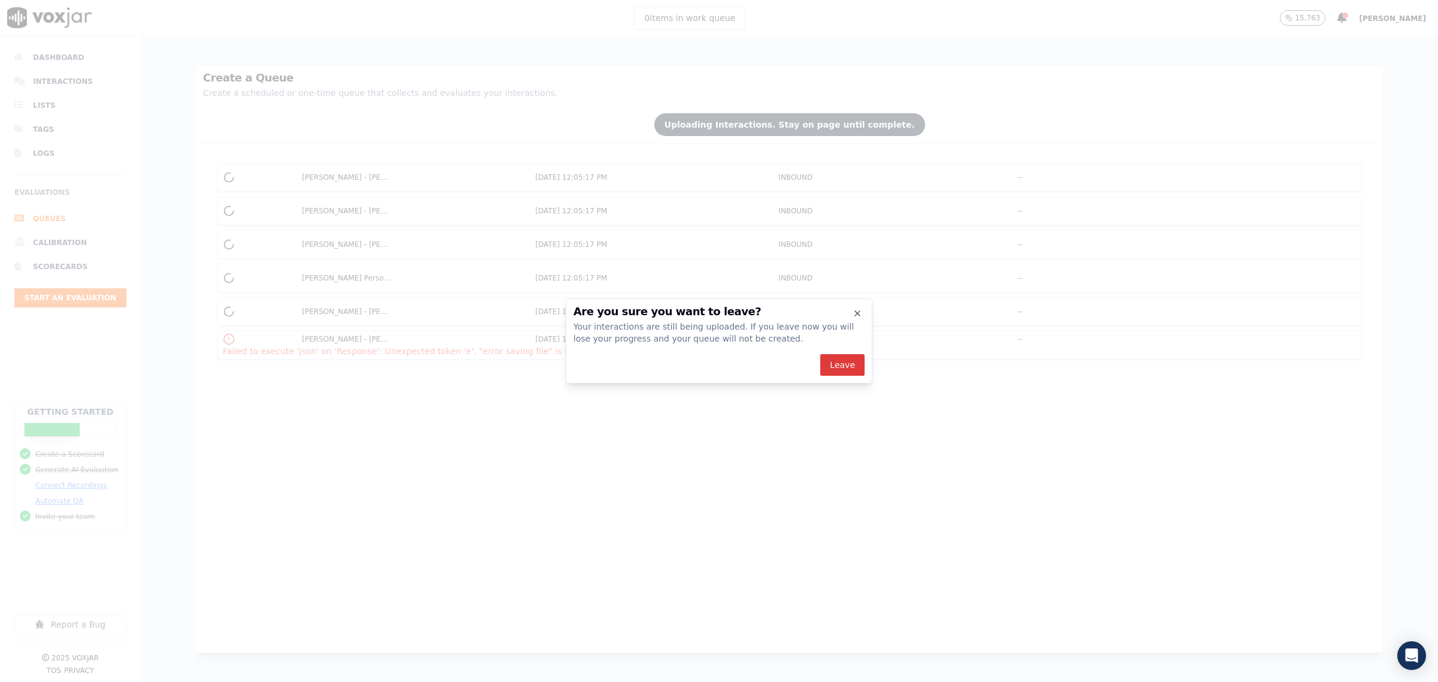
click at [841, 370] on button "Leave" at bounding box center [842, 365] width 44 height 22
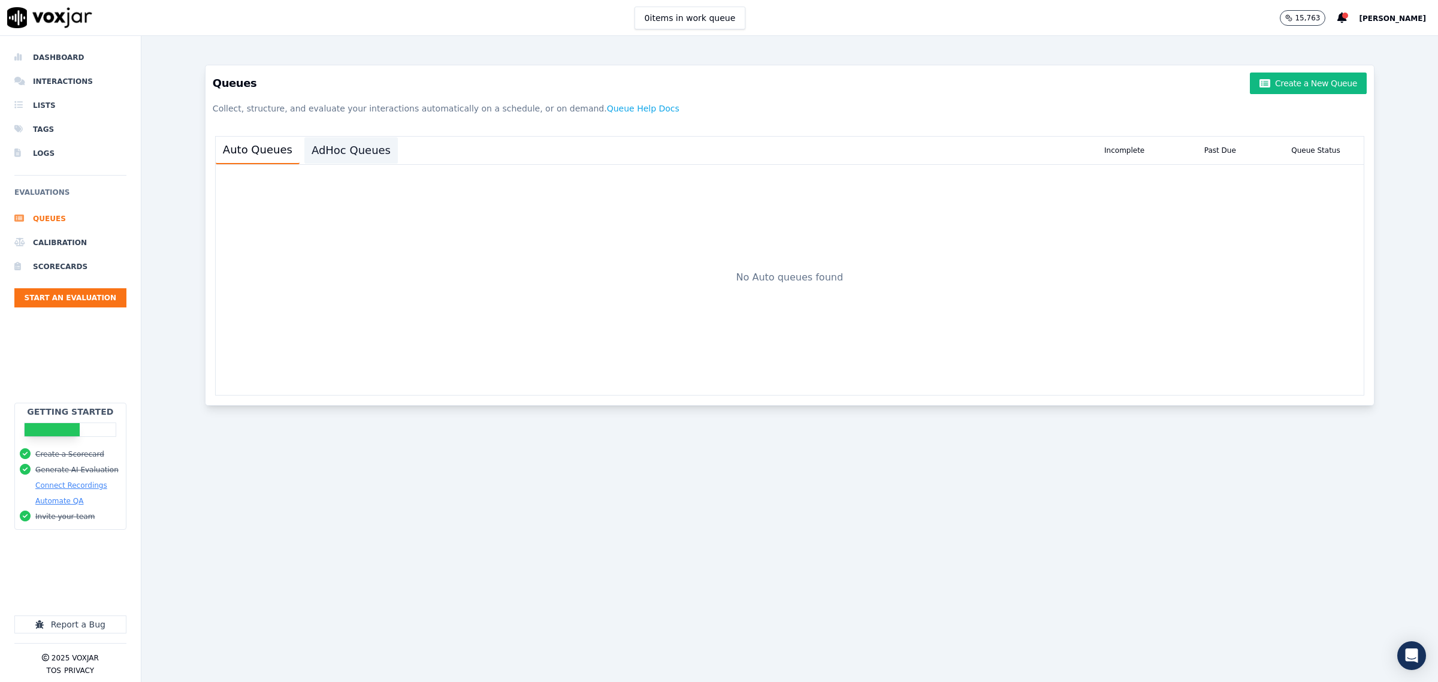
click at [325, 151] on button "AdHoc Queues" at bounding box center [350, 150] width 93 height 26
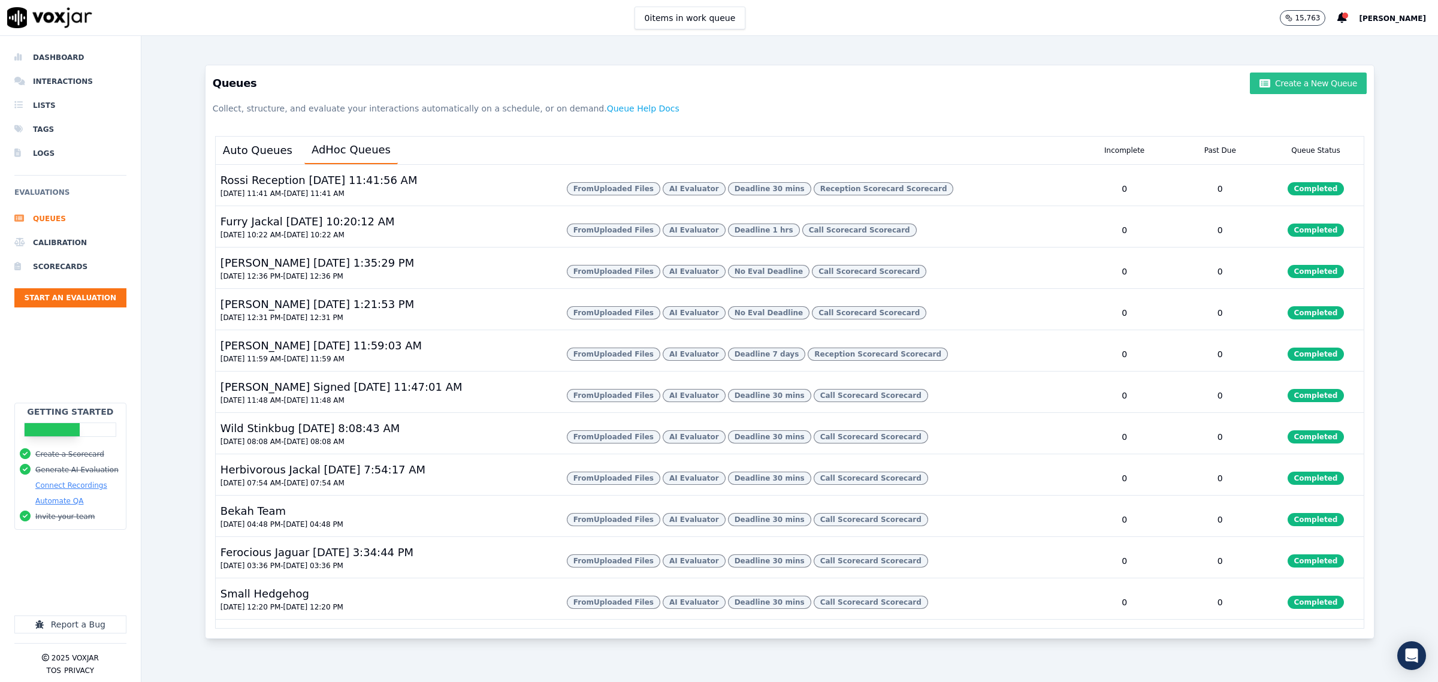
click at [1275, 81] on button "Create a New Queue" at bounding box center [1308, 84] width 116 height 22
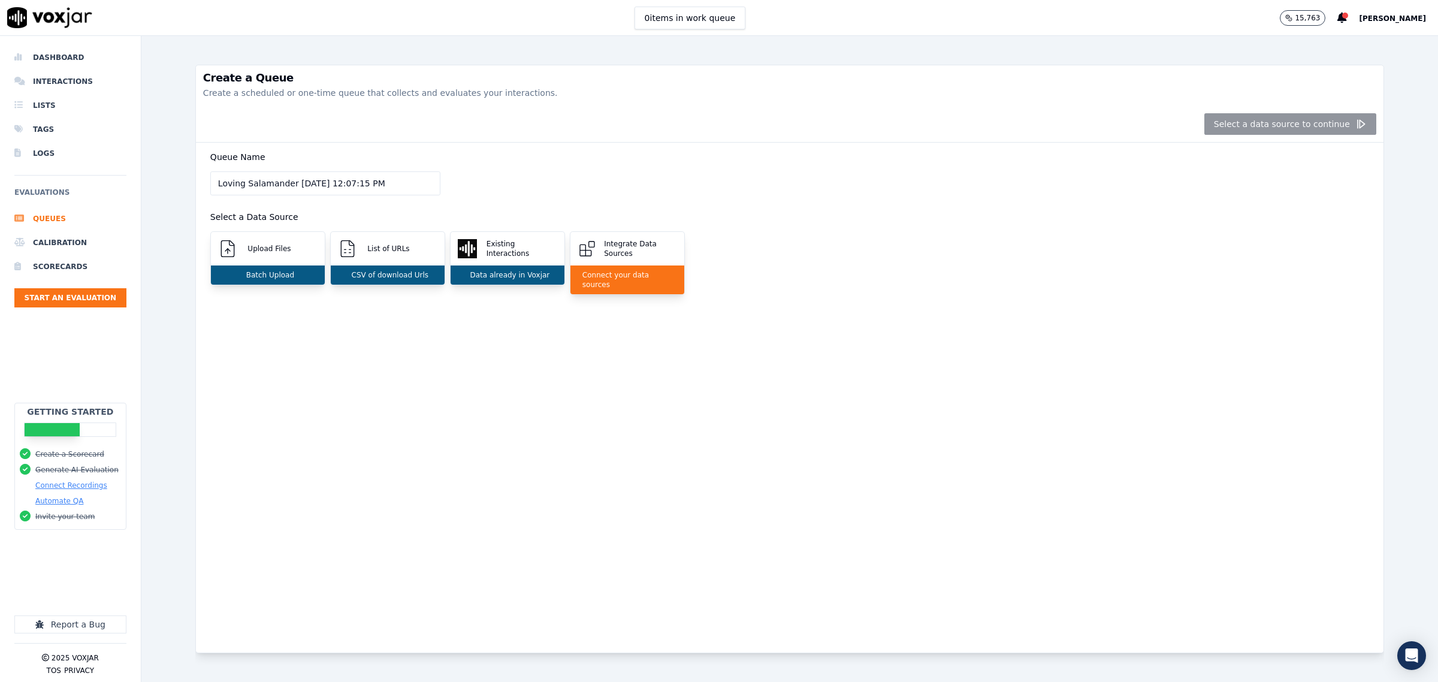
drag, startPoint x: 322, startPoint y: 174, endPoint x: -165, endPoint y: 157, distance: 486.9
click at [0, 157] on html "0 items in work queue 15,763 Zach Dashboard Interactions Lists Tags Logs Evalua…" at bounding box center [719, 341] width 1438 height 682
type input "Sarah"
click at [261, 256] on div "Upload Files" at bounding box center [268, 249] width 114 height 34
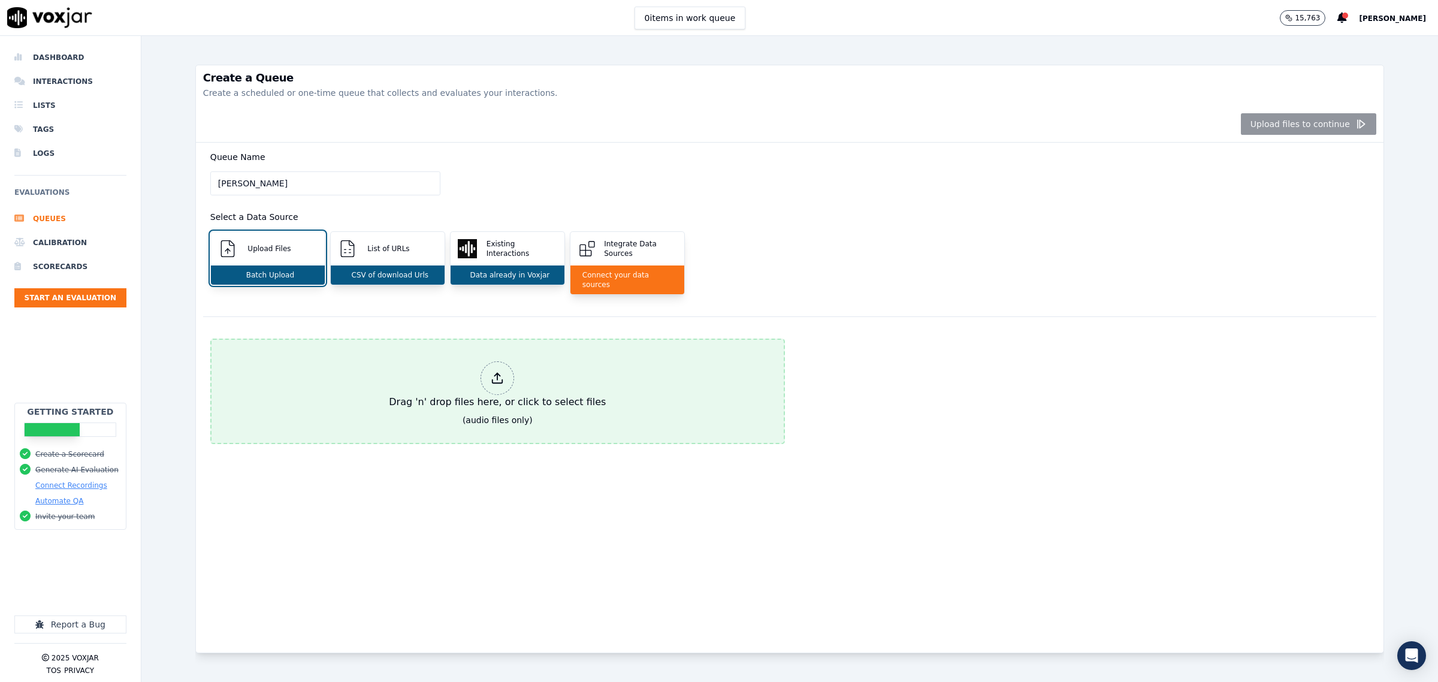
click at [345, 394] on button "Drag 'n' drop files here, or click to select files (audio files only)" at bounding box center [497, 391] width 575 height 105
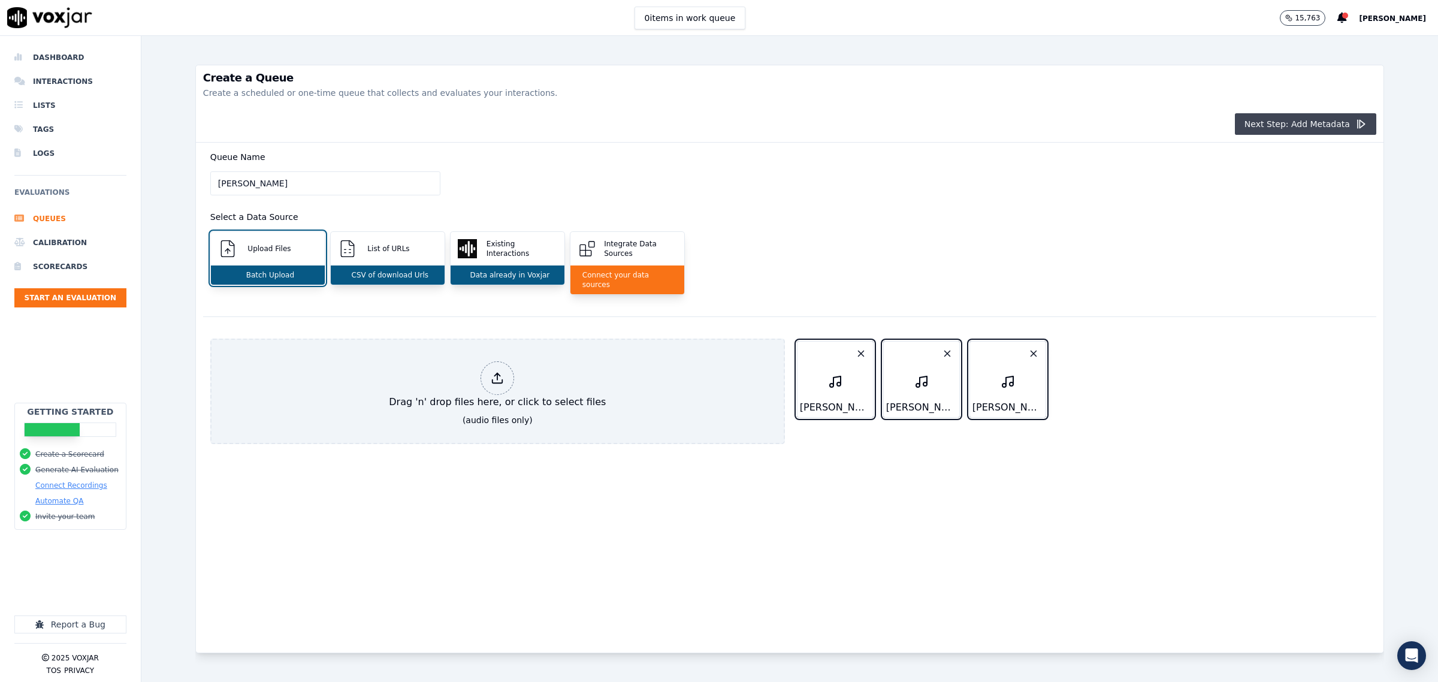
click at [1270, 128] on button "Next Step: Add Metadata" at bounding box center [1305, 124] width 141 height 22
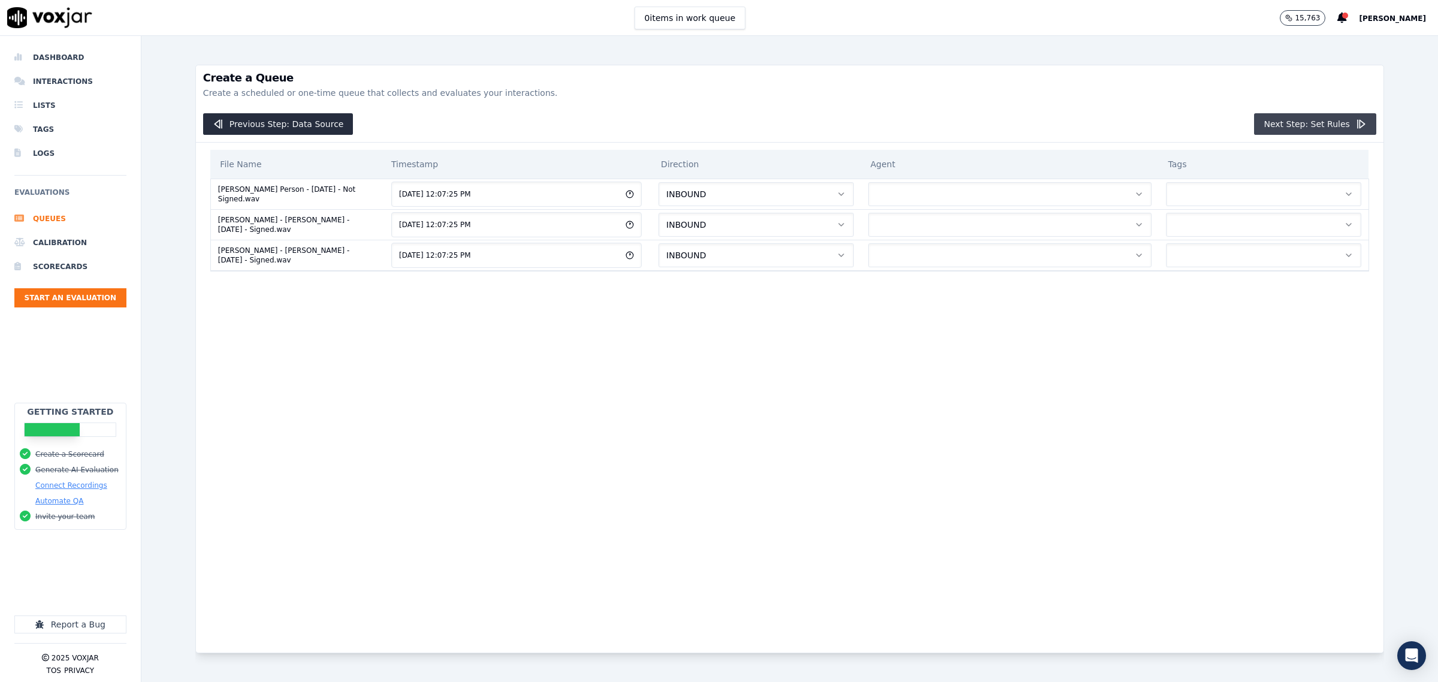
click at [1279, 122] on button "Next Step: Set Rules" at bounding box center [1315, 124] width 122 height 22
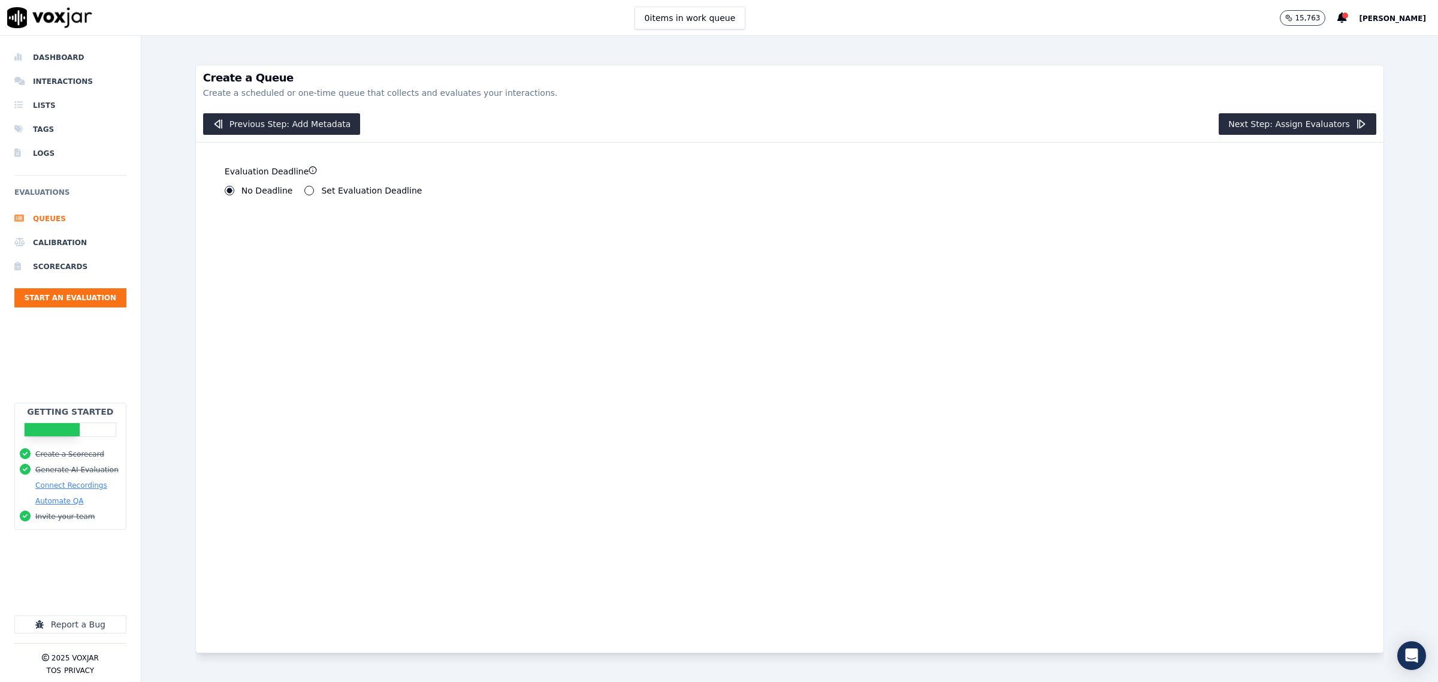
click at [312, 192] on div "Set Evaluation Deadline" at bounding box center [362, 191] width 117 height 10
click at [304, 193] on button "Set Evaluation Deadline" at bounding box center [309, 191] width 10 height 10
drag, startPoint x: 258, startPoint y: 231, endPoint x: 45, endPoint y: 224, distance: 212.9
click at [45, 224] on div "Dashboard Interactions Lists Tags Logs Evaluations Queues Calibration Scorecard…" at bounding box center [719, 359] width 1438 height 646
type input "0"
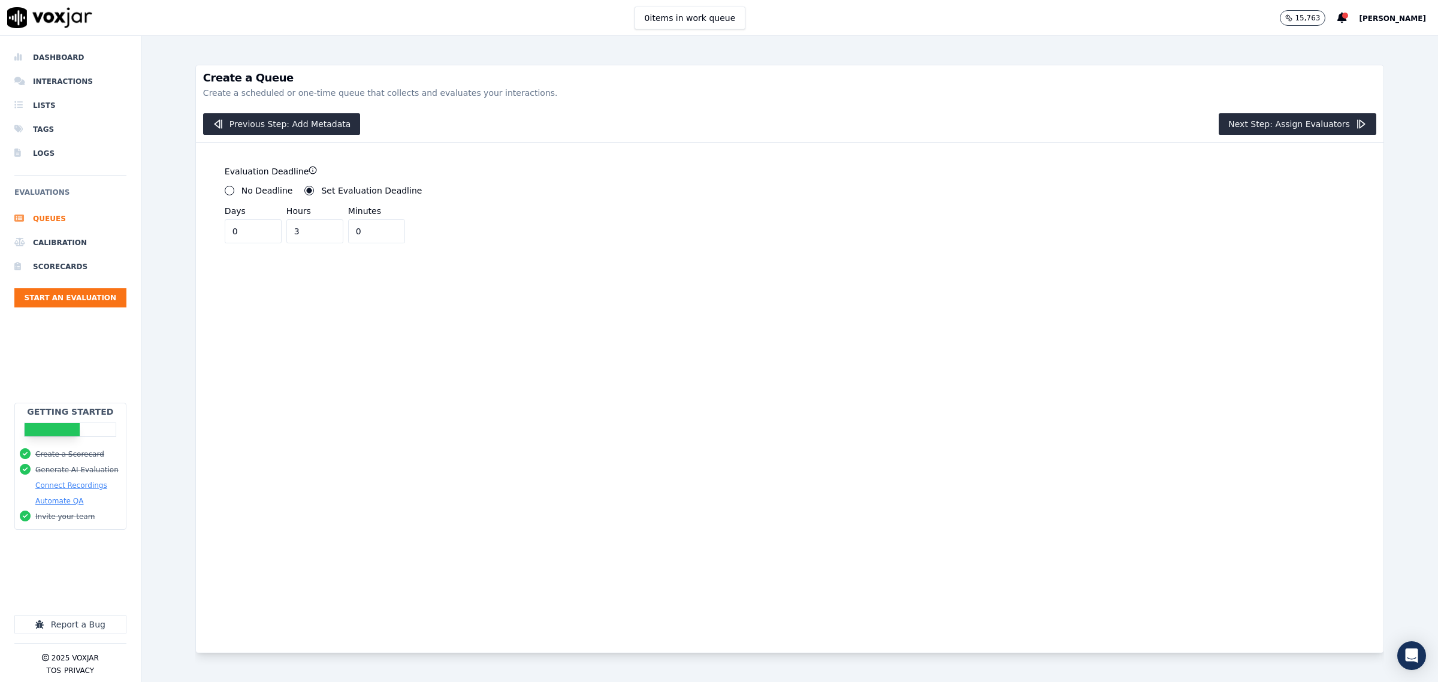
drag, startPoint x: 316, startPoint y: 229, endPoint x: 214, endPoint y: 225, distance: 102.0
click at [286, 225] on input "3" at bounding box center [314, 231] width 57 height 24
type input "2"
click at [322, 237] on input "2" at bounding box center [314, 231] width 57 height 24
click at [1259, 122] on button "Next Step: Assign Evaluators" at bounding box center [1298, 124] width 158 height 22
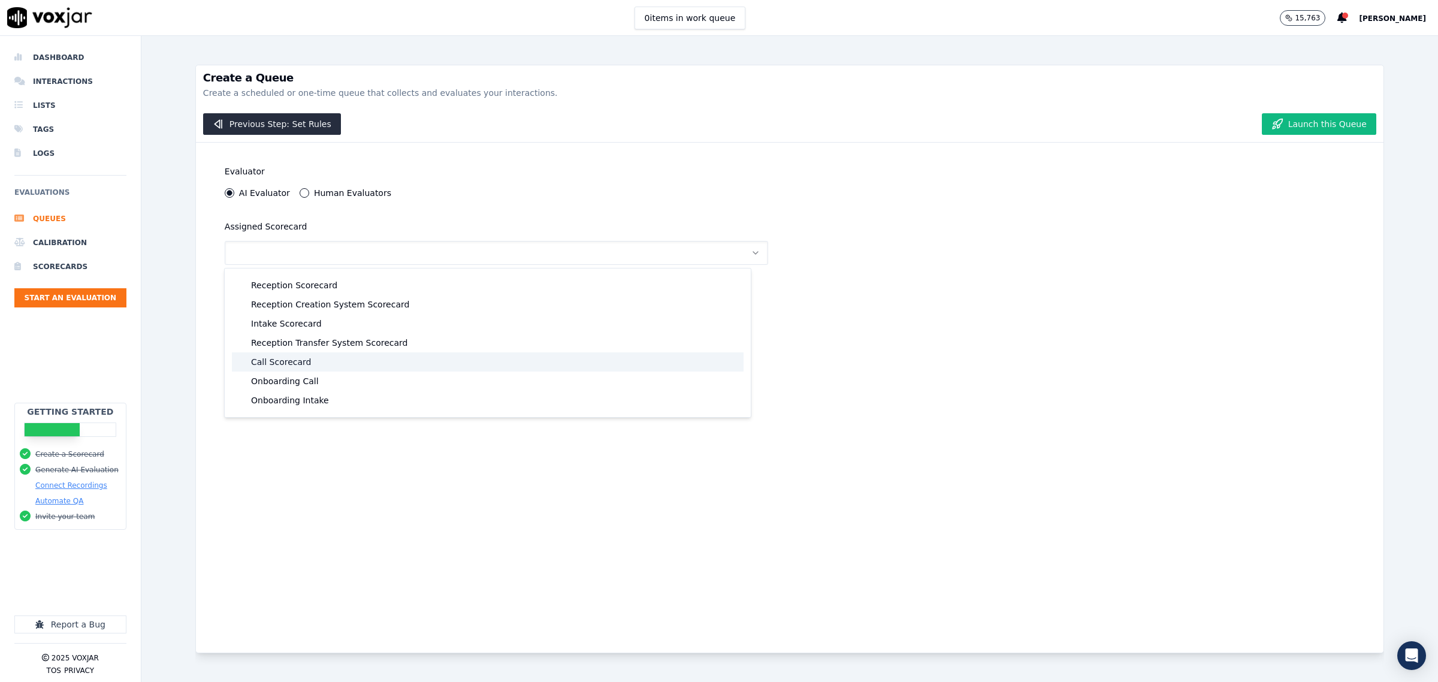
drag, startPoint x: 304, startPoint y: 358, endPoint x: 633, endPoint y: 294, distance: 335.2
click at [306, 358] on div "Call Scorecard" at bounding box center [488, 361] width 512 height 19
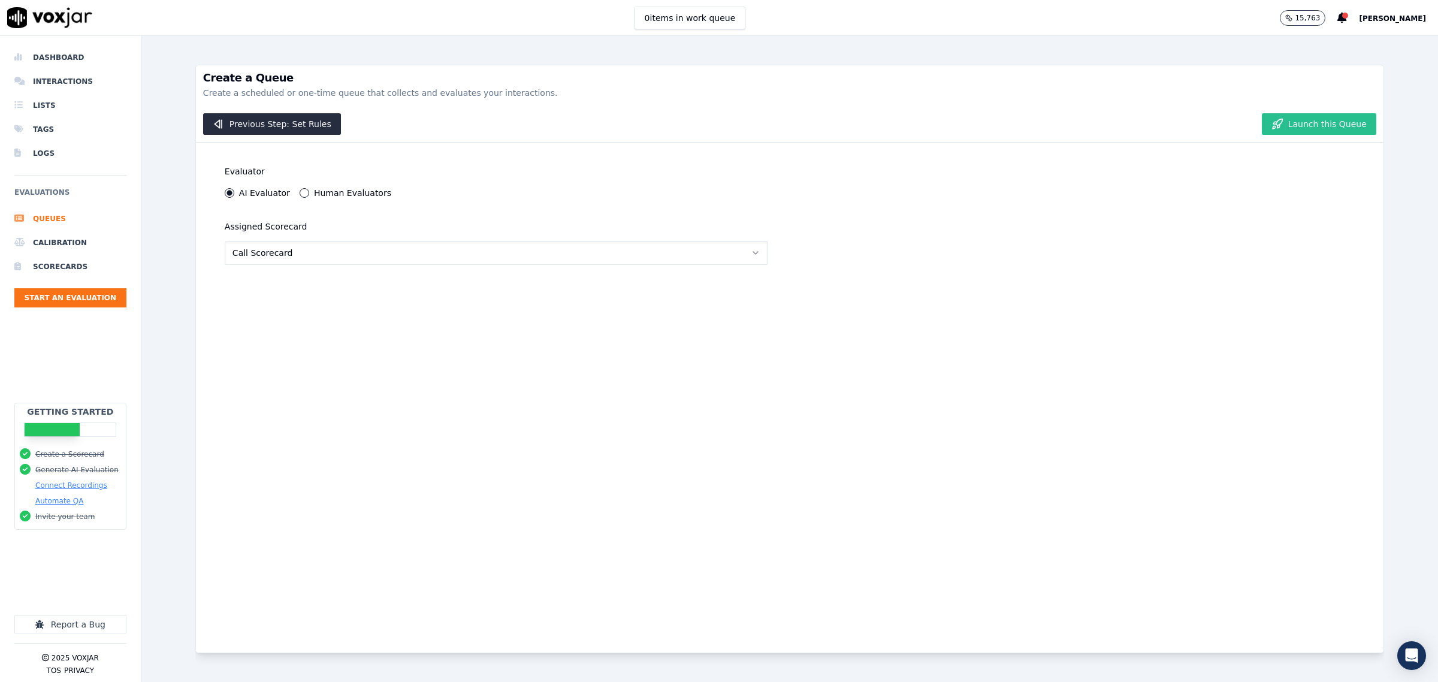
click at [1283, 123] on button "Launch this Queue" at bounding box center [1319, 124] width 114 height 22
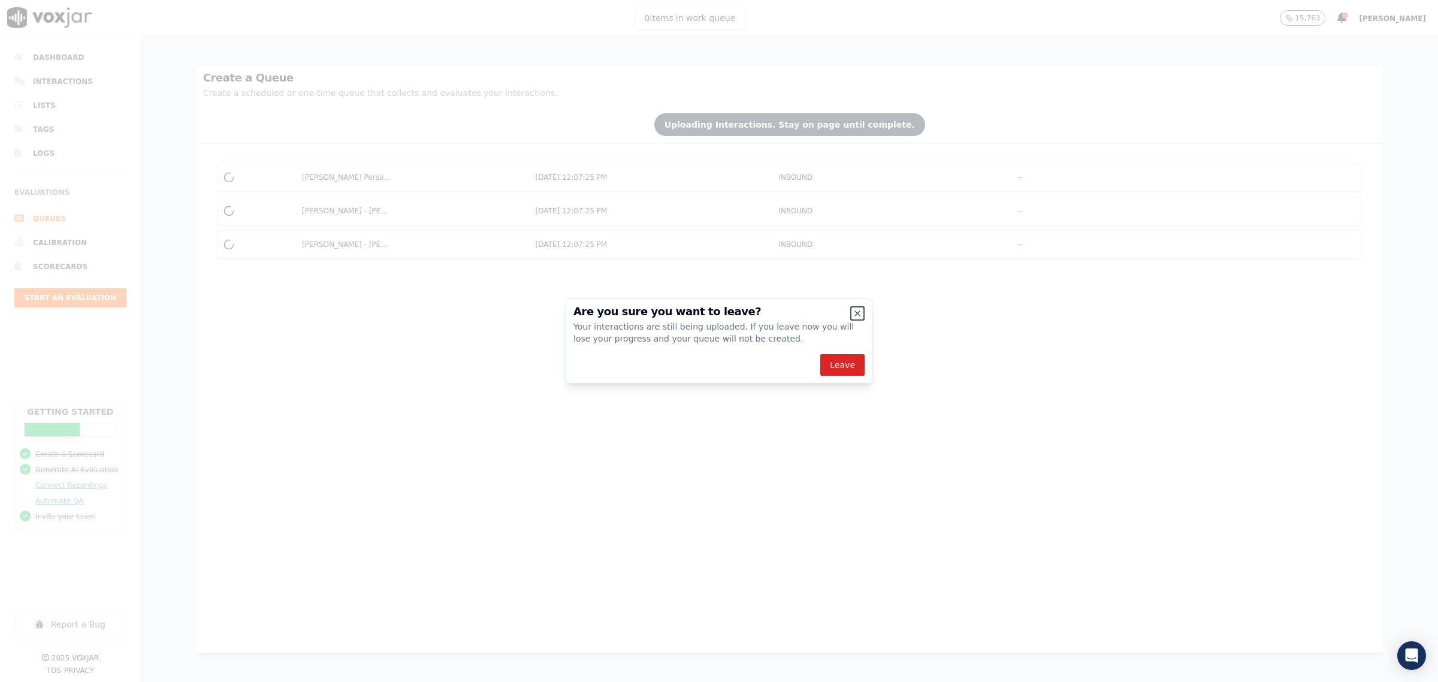
click at [854, 312] on icon "button" at bounding box center [858, 314] width 10 height 10
click at [857, 312] on icon "button" at bounding box center [858, 314] width 10 height 10
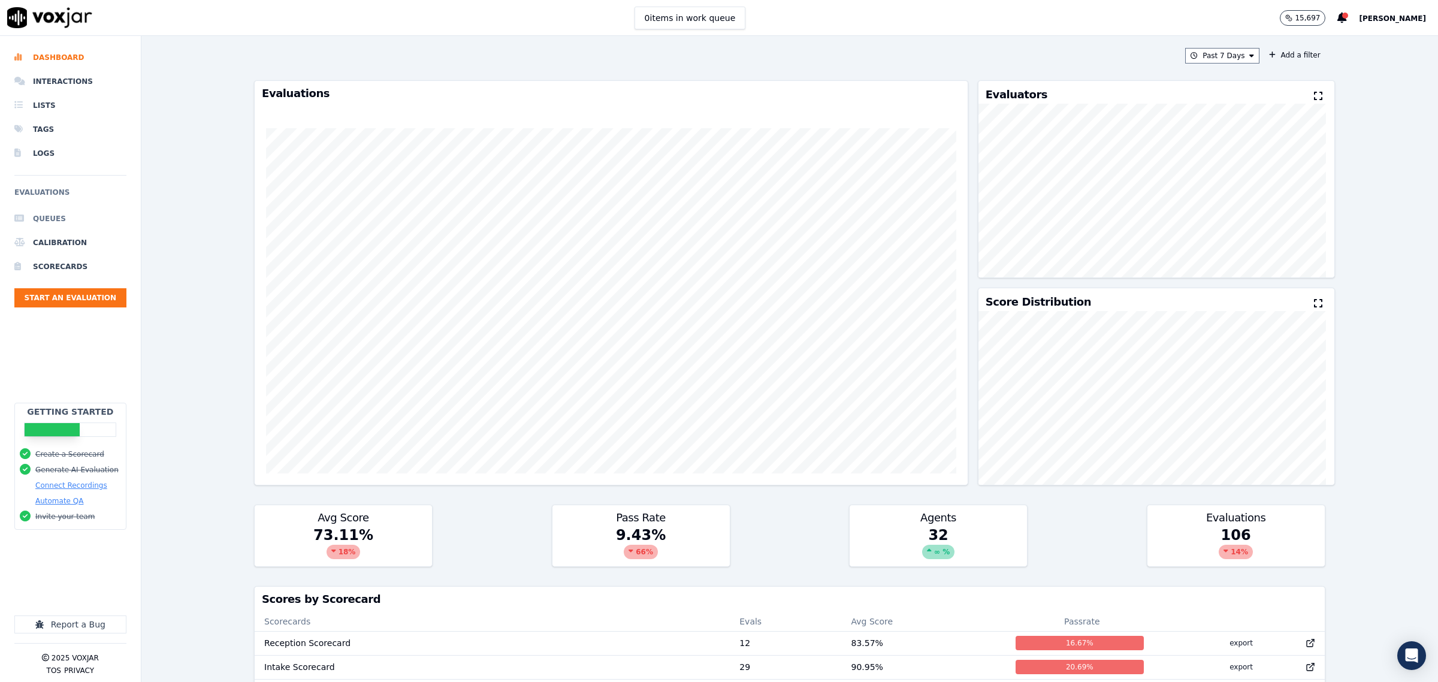
click at [60, 225] on li "Queues" at bounding box center [70, 219] width 112 height 24
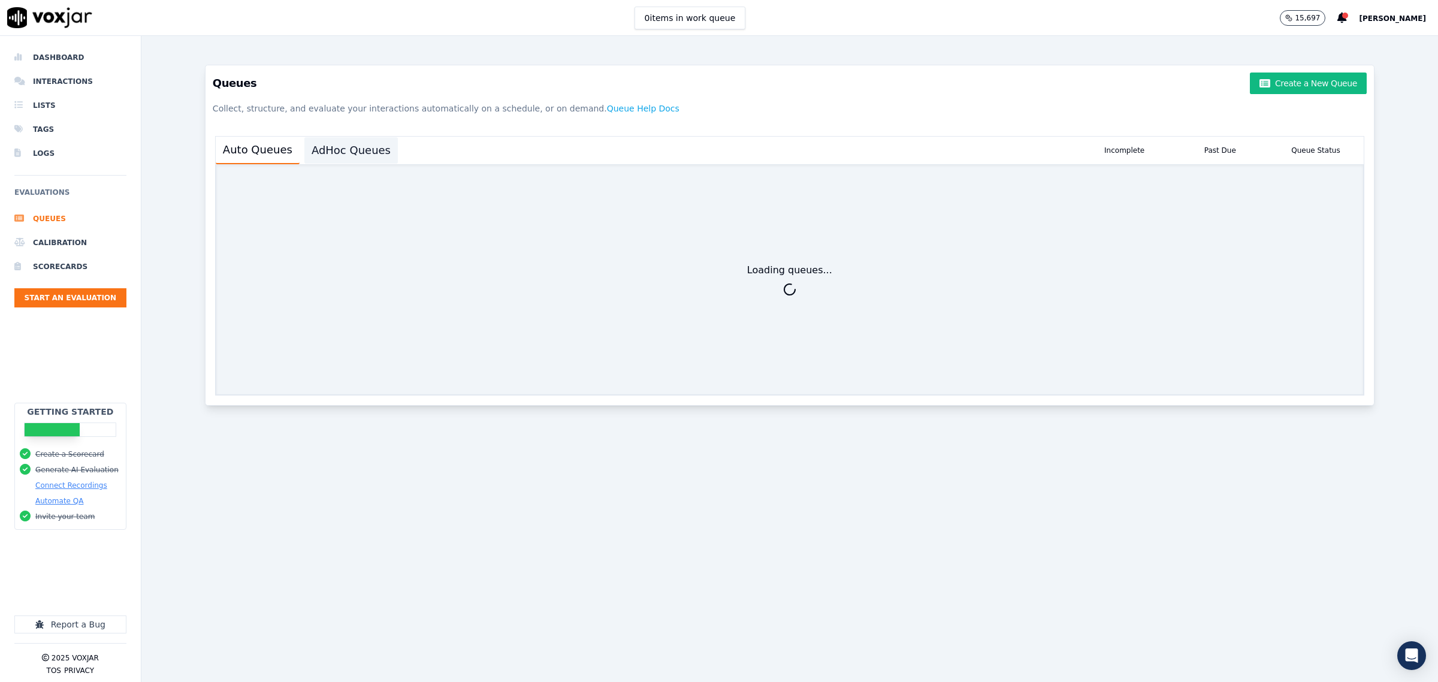
drag, startPoint x: 367, startPoint y: 145, endPoint x: 391, endPoint y: 151, distance: 25.3
click at [367, 145] on button "AdHoc Queues" at bounding box center [350, 150] width 93 height 26
click at [1287, 81] on button "Create a New Queue" at bounding box center [1308, 84] width 116 height 22
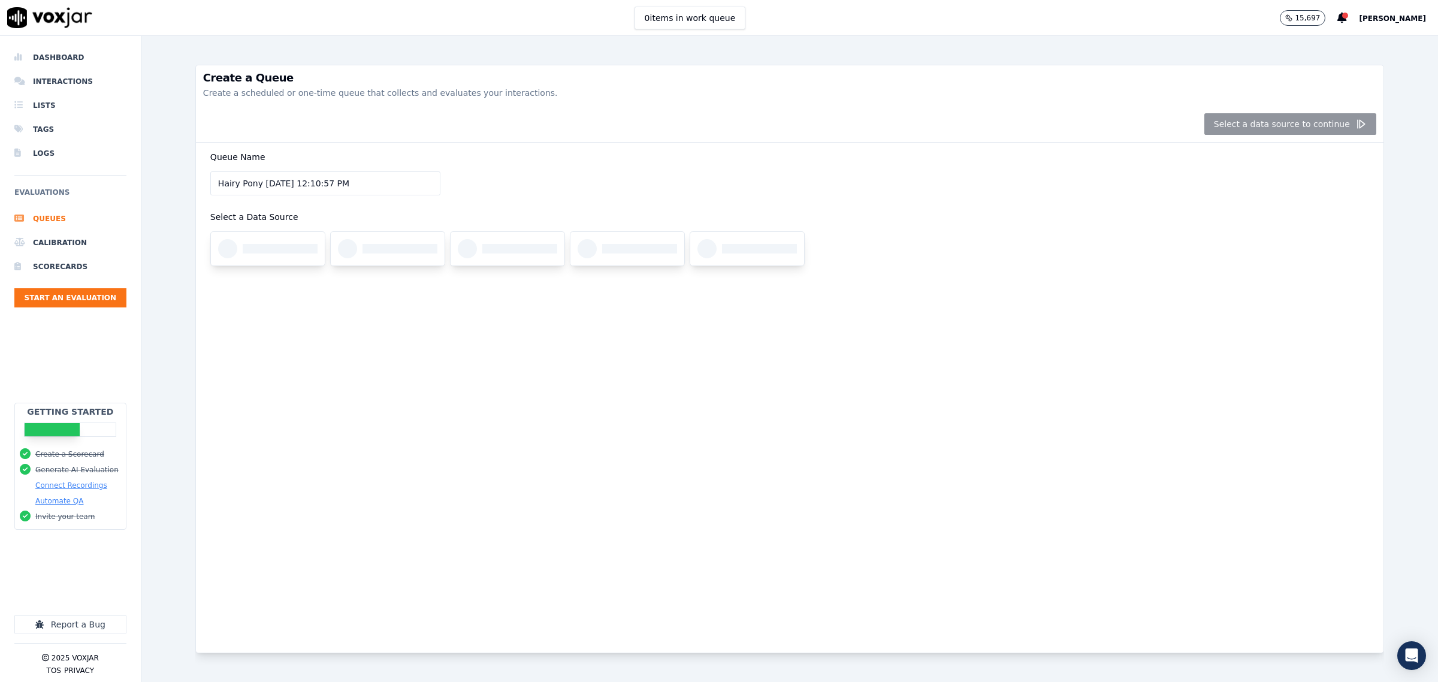
drag, startPoint x: 382, startPoint y: 181, endPoint x: -680, endPoint y: 167, distance: 1061.9
click at [0, 167] on html "0 items in work queue 15,697 Zach Dashboard Interactions Lists Tags Logs Evalua…" at bounding box center [719, 341] width 1438 height 682
type input "[PERSON_NAME]"
click at [267, 256] on div at bounding box center [268, 249] width 114 height 34
click at [367, 388] on div "Queue Name [PERSON_NAME] Select a Data Source" at bounding box center [790, 398] width 1188 height 510
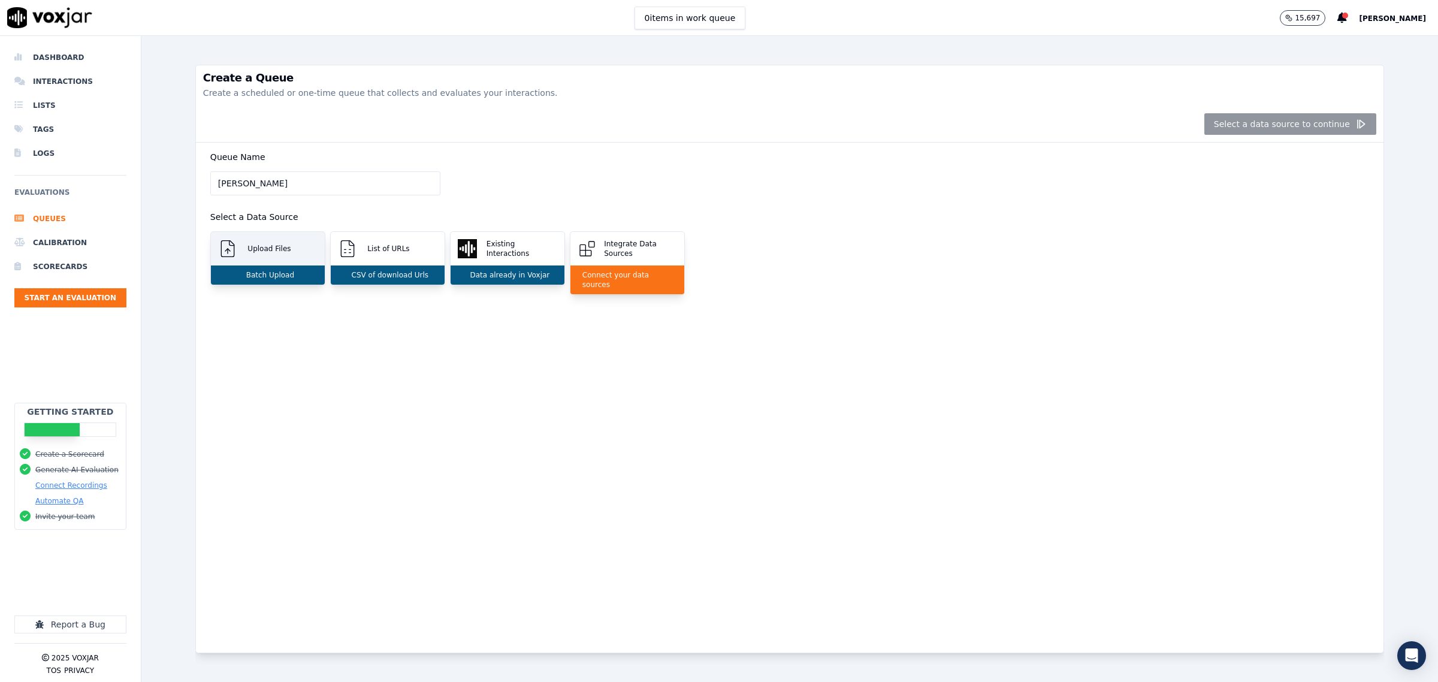
click at [265, 249] on p "Upload Files" at bounding box center [267, 249] width 48 height 10
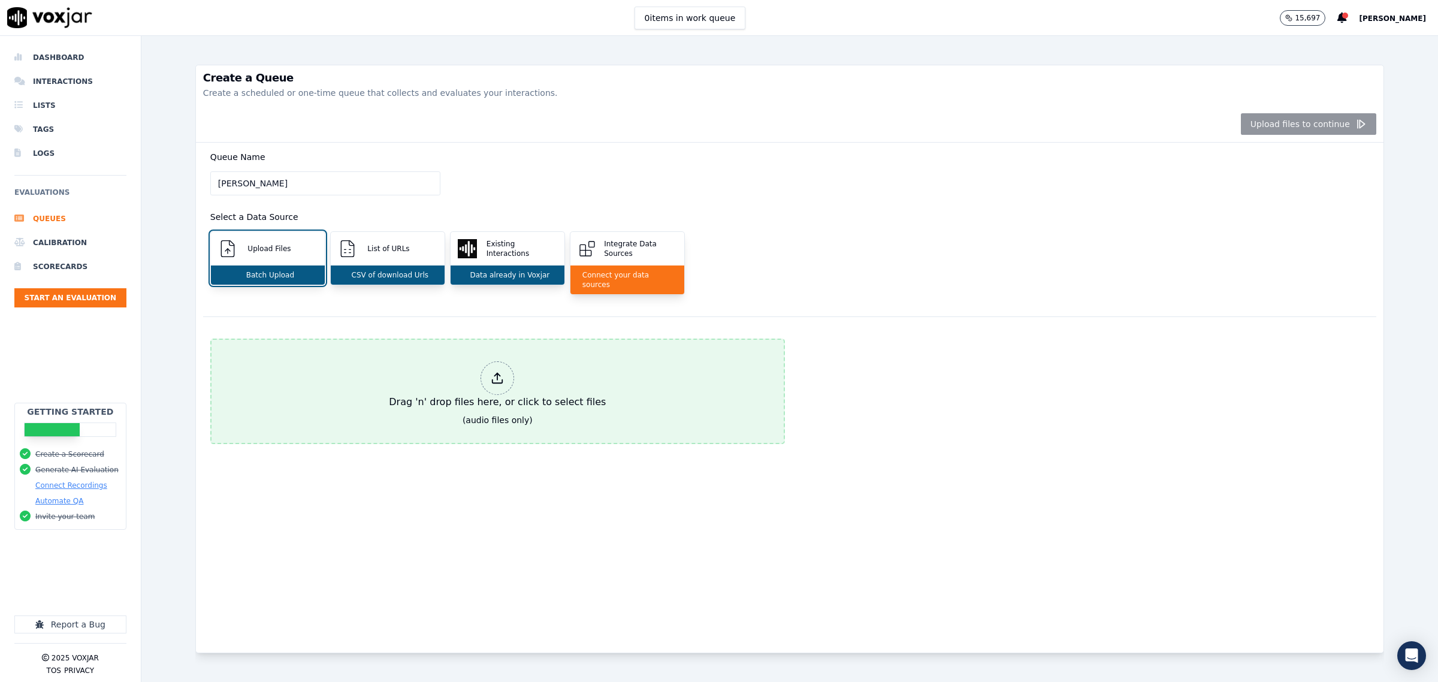
click at [451, 395] on div "Drag 'n' drop files here, or click to select files" at bounding box center [497, 386] width 227 height 58
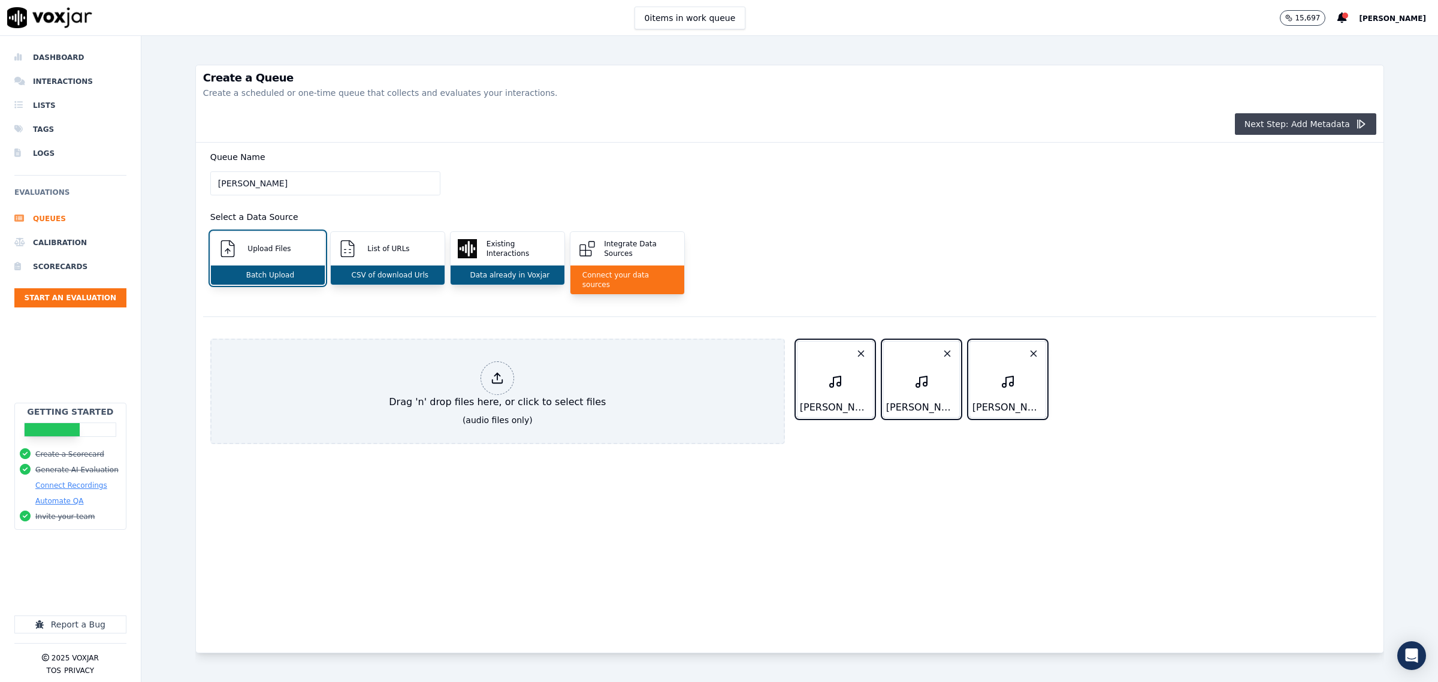
click at [1263, 126] on button "Next Step: Add Metadata" at bounding box center [1305, 124] width 141 height 22
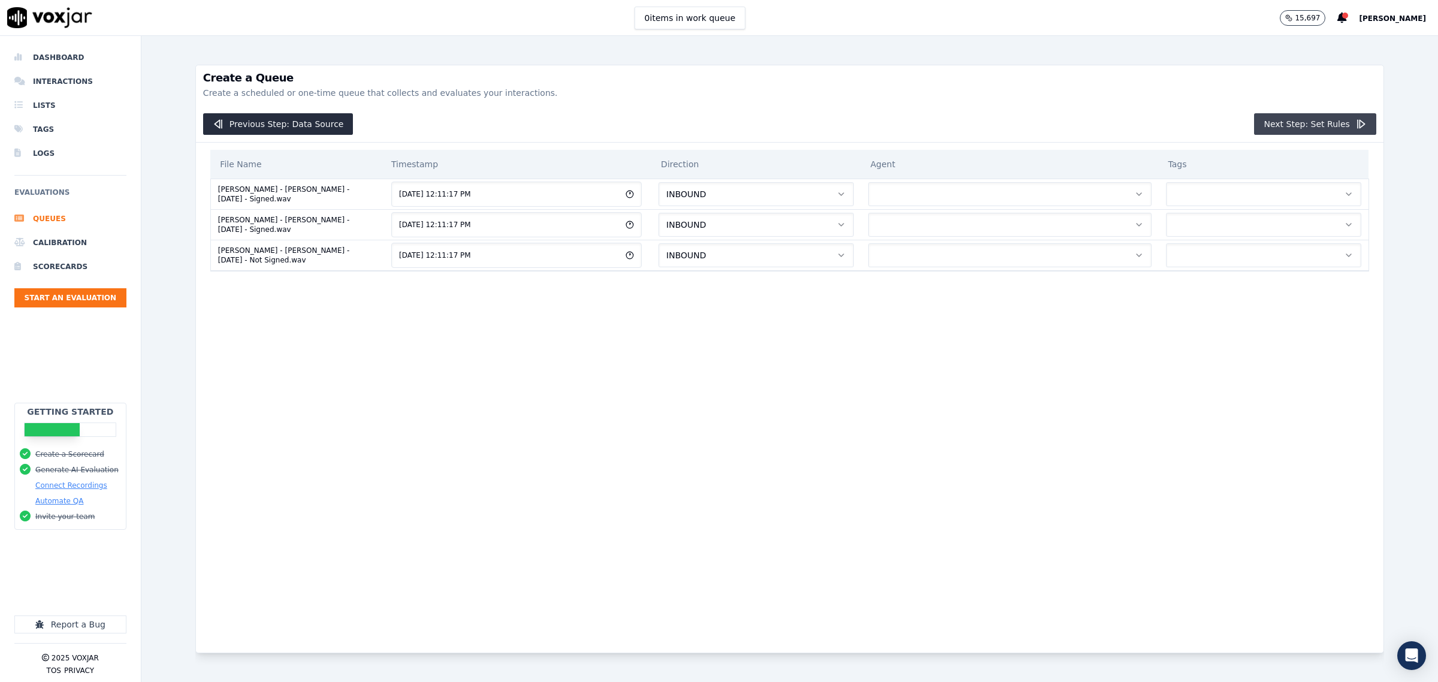
click at [1265, 123] on button "Next Step: Set Rules" at bounding box center [1315, 124] width 122 height 22
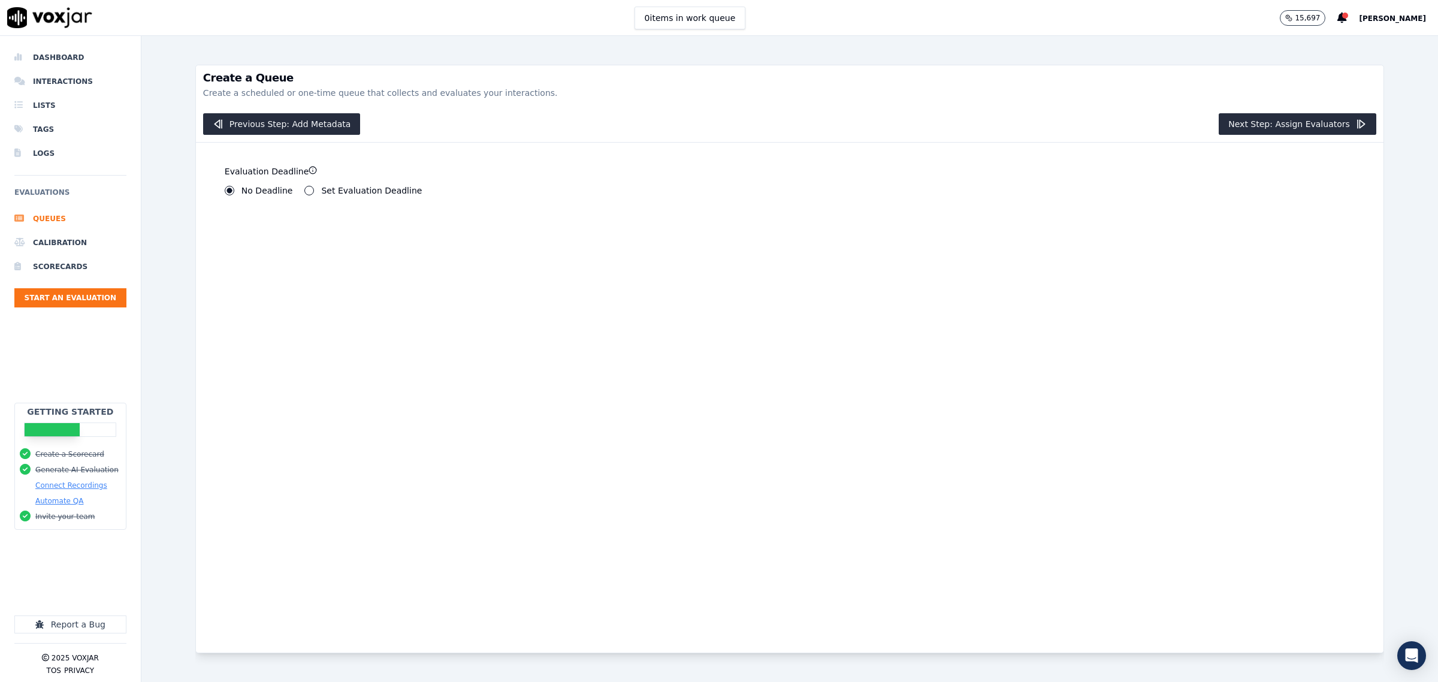
click at [322, 192] on label "Set Evaluation Deadline" at bounding box center [371, 190] width 101 height 8
click at [314, 192] on button "Set Evaluation Deadline" at bounding box center [309, 191] width 10 height 10
drag, startPoint x: 240, startPoint y: 232, endPoint x: 25, endPoint y: 228, distance: 215.1
click at [25, 228] on div "Dashboard Interactions Lists Tags Logs Evaluations Queues Calibration Scorecard…" at bounding box center [719, 359] width 1438 height 646
type input "0"
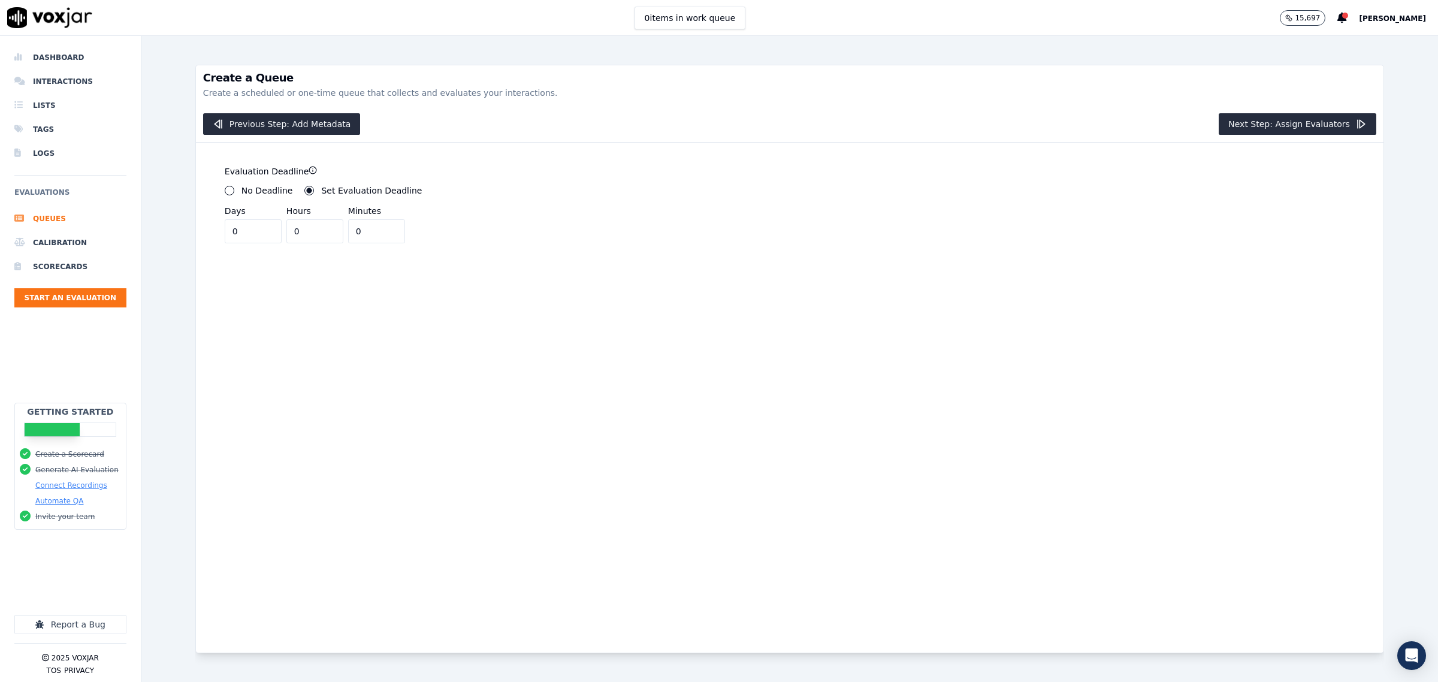
drag, startPoint x: 307, startPoint y: 232, endPoint x: 212, endPoint y: 225, distance: 96.2
click at [212, 225] on div "Evaluation Deadline No Deadline Set Evaluation Deadline ******** Days 0 Hours 0…" at bounding box center [496, 207] width 587 height 129
type input "2"
click at [1262, 117] on button "Next Step: Assign Evaluators" at bounding box center [1298, 124] width 158 height 22
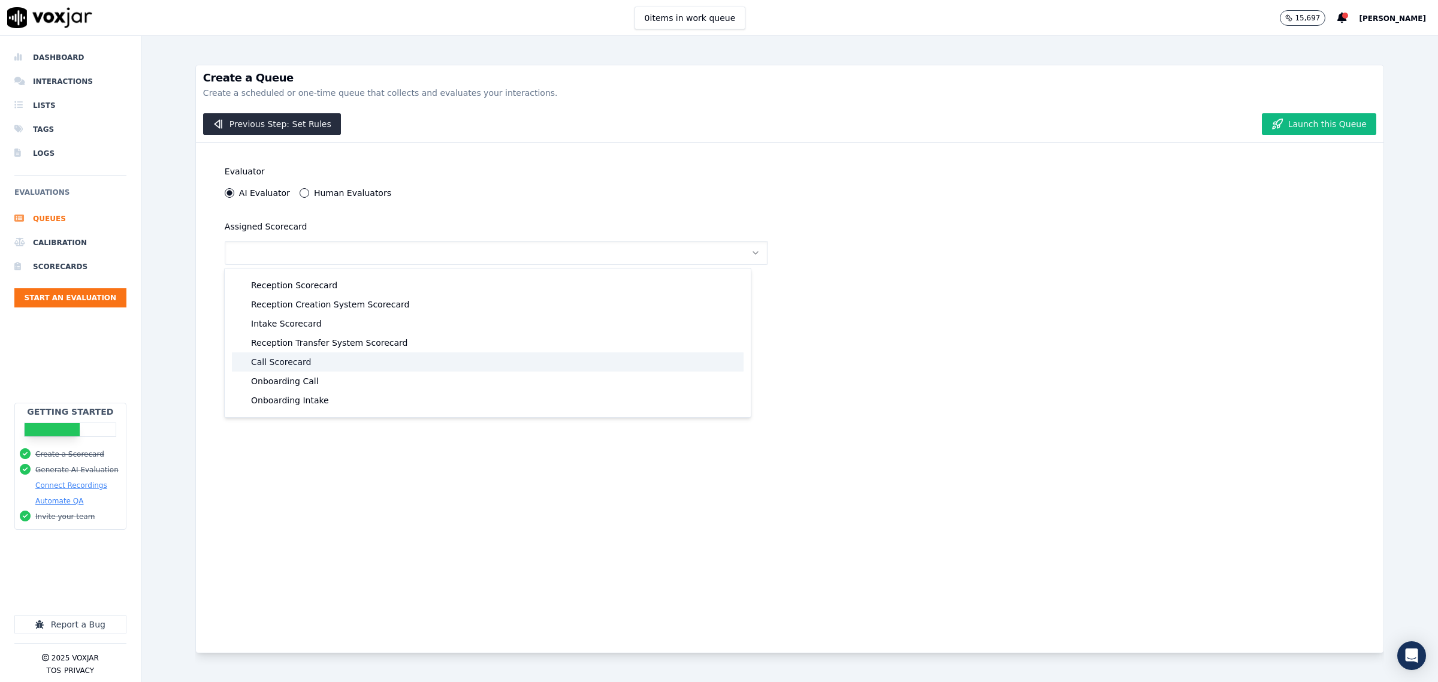
drag, startPoint x: 300, startPoint y: 360, endPoint x: 828, endPoint y: 250, distance: 539.3
click at [301, 360] on div "Call Scorecard" at bounding box center [488, 361] width 512 height 19
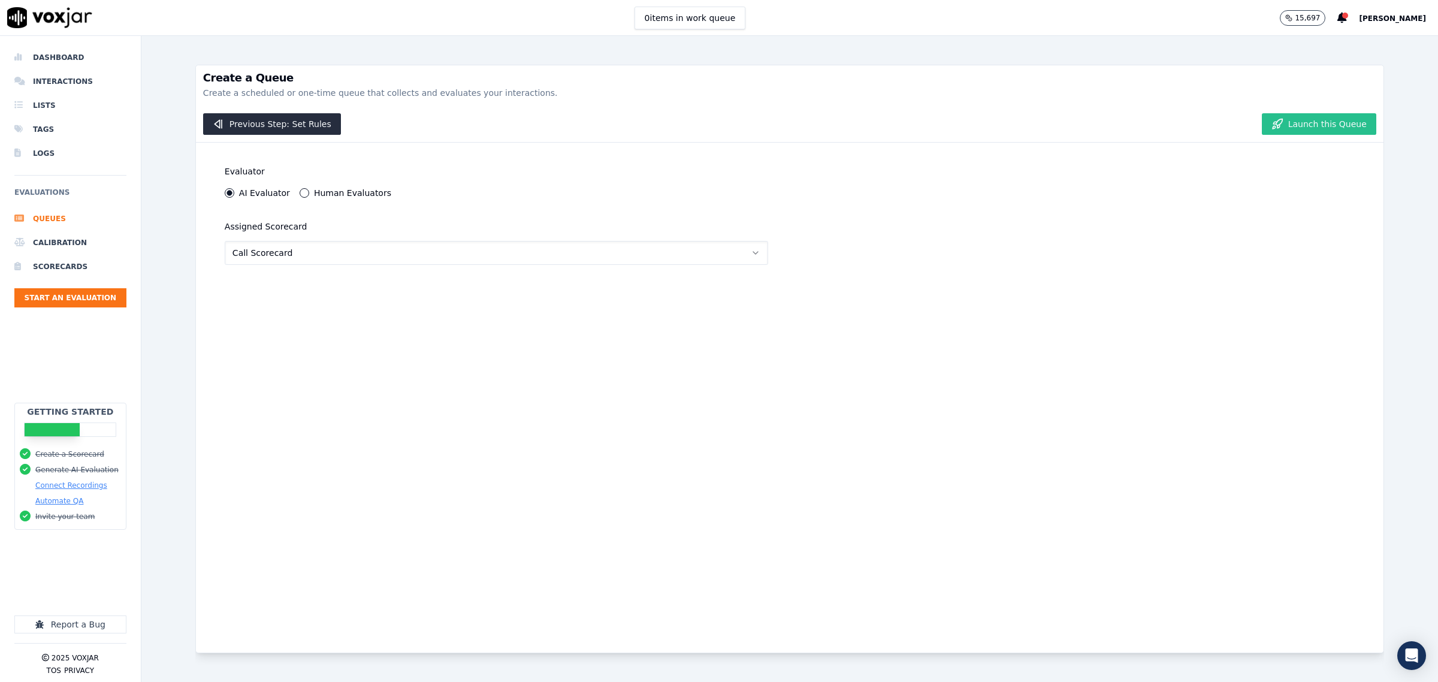
click at [1317, 120] on button "Launch this Queue" at bounding box center [1319, 124] width 114 height 22
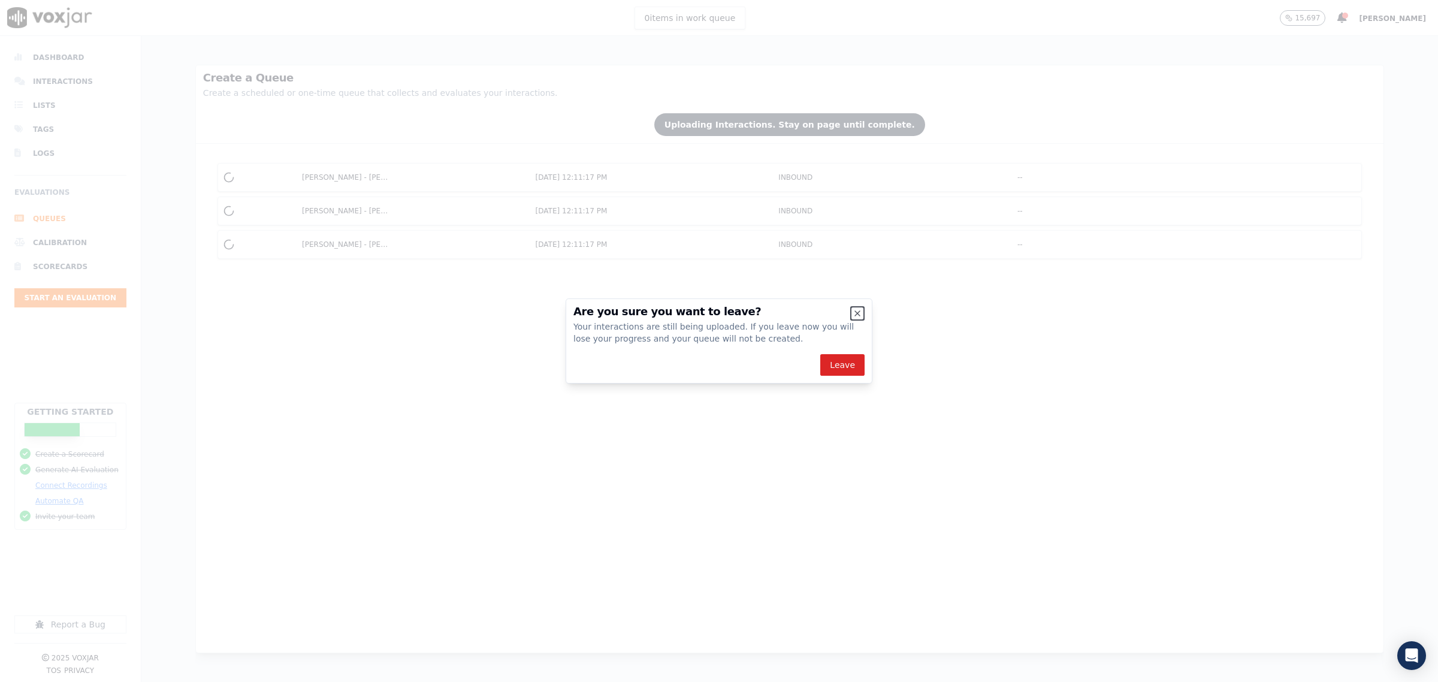
click at [855, 318] on icon "button" at bounding box center [858, 314] width 10 height 10
